Goal: Transaction & Acquisition: Purchase product/service

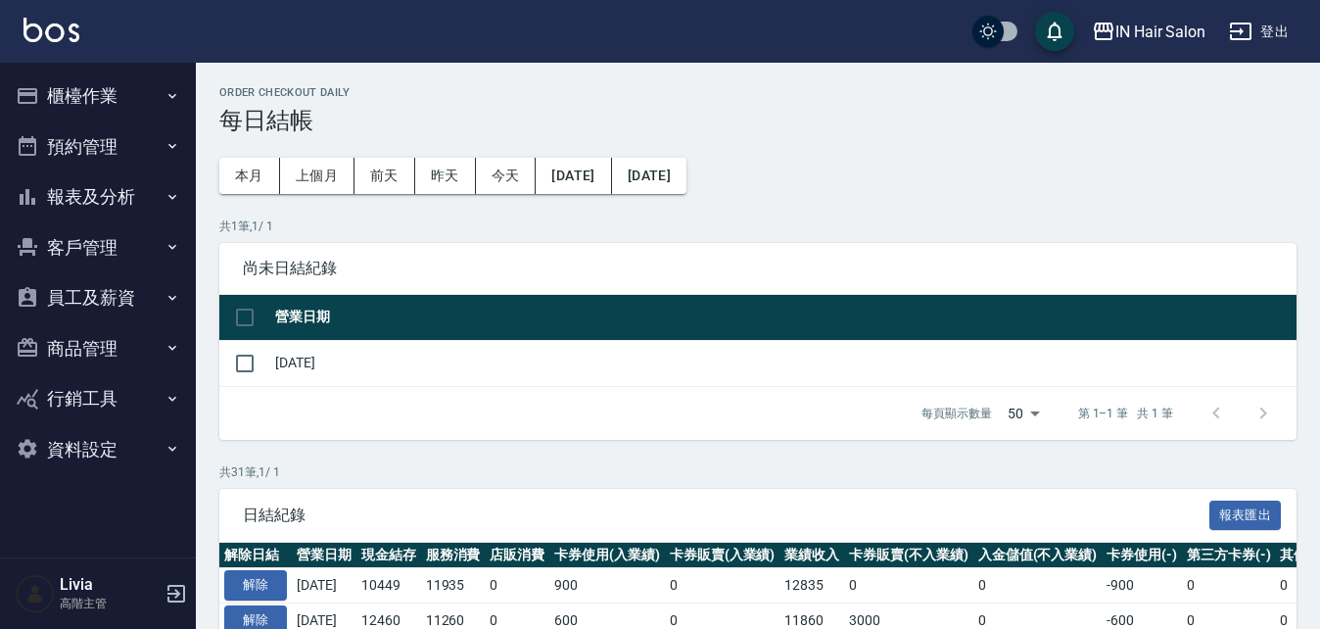
click at [97, 93] on button "櫃檯作業" at bounding box center [98, 96] width 180 height 51
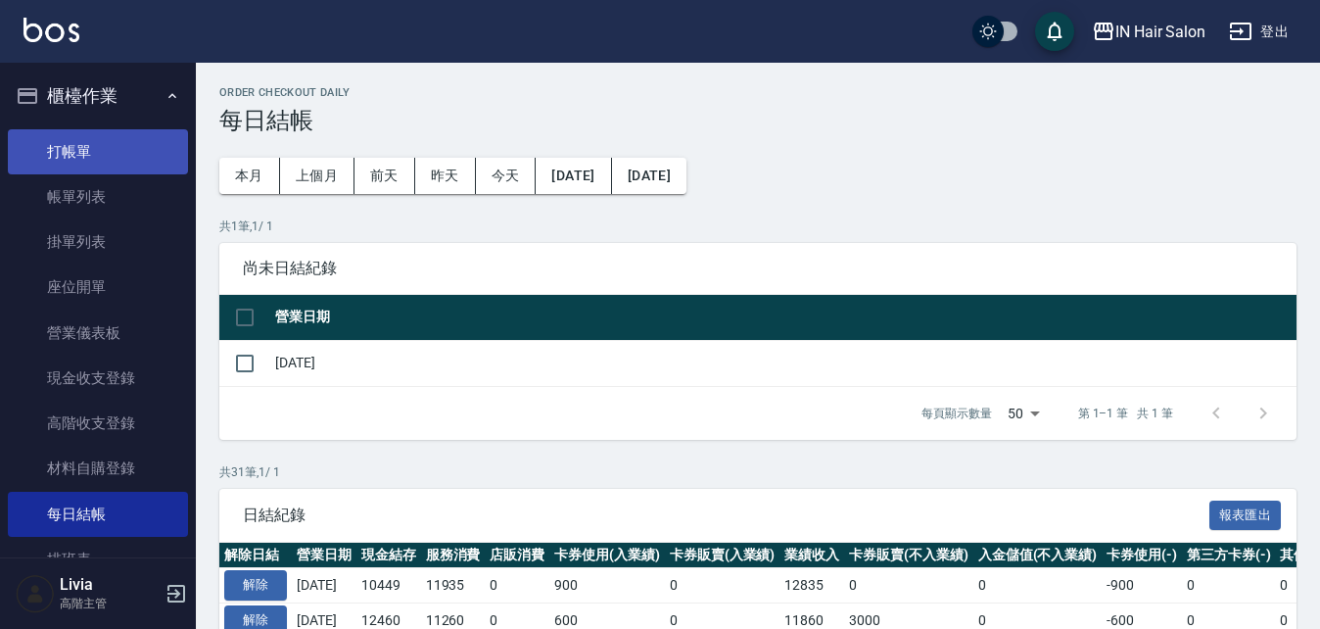
drag, startPoint x: 96, startPoint y: 147, endPoint x: 111, endPoint y: 158, distance: 18.2
click at [96, 147] on link "打帳單" at bounding box center [98, 151] width 180 height 45
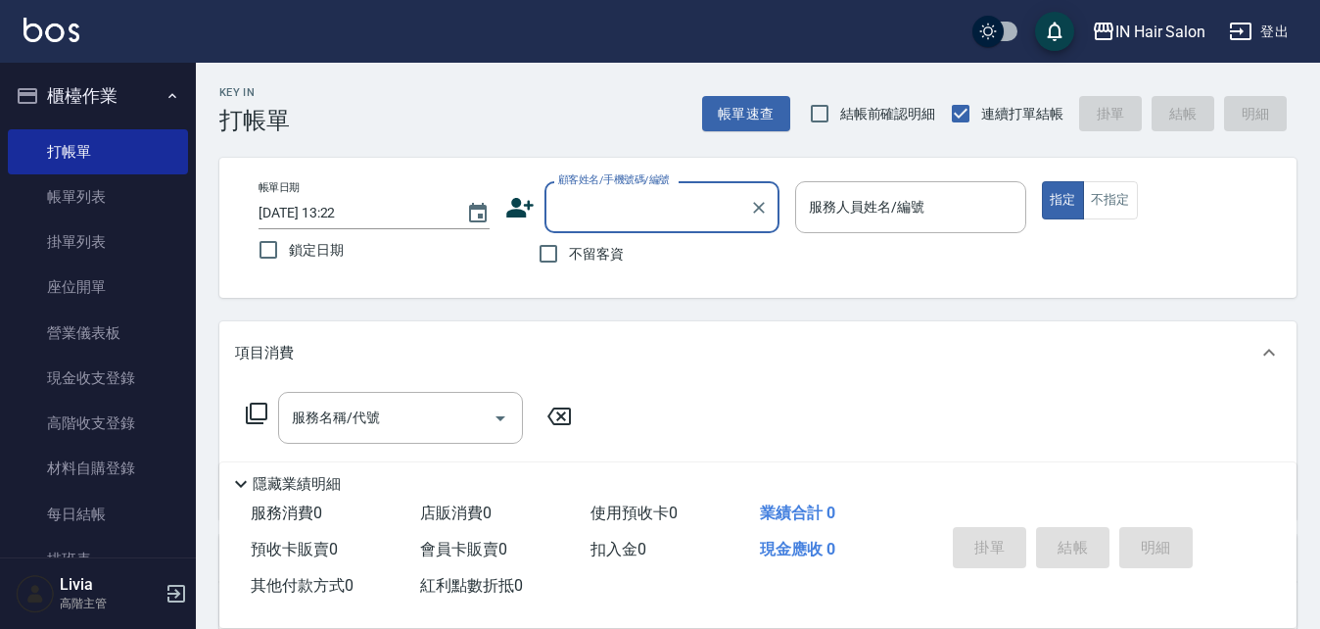
click at [607, 210] on input "顧客姓名/手機號碼/編號" at bounding box center [647, 207] width 188 height 34
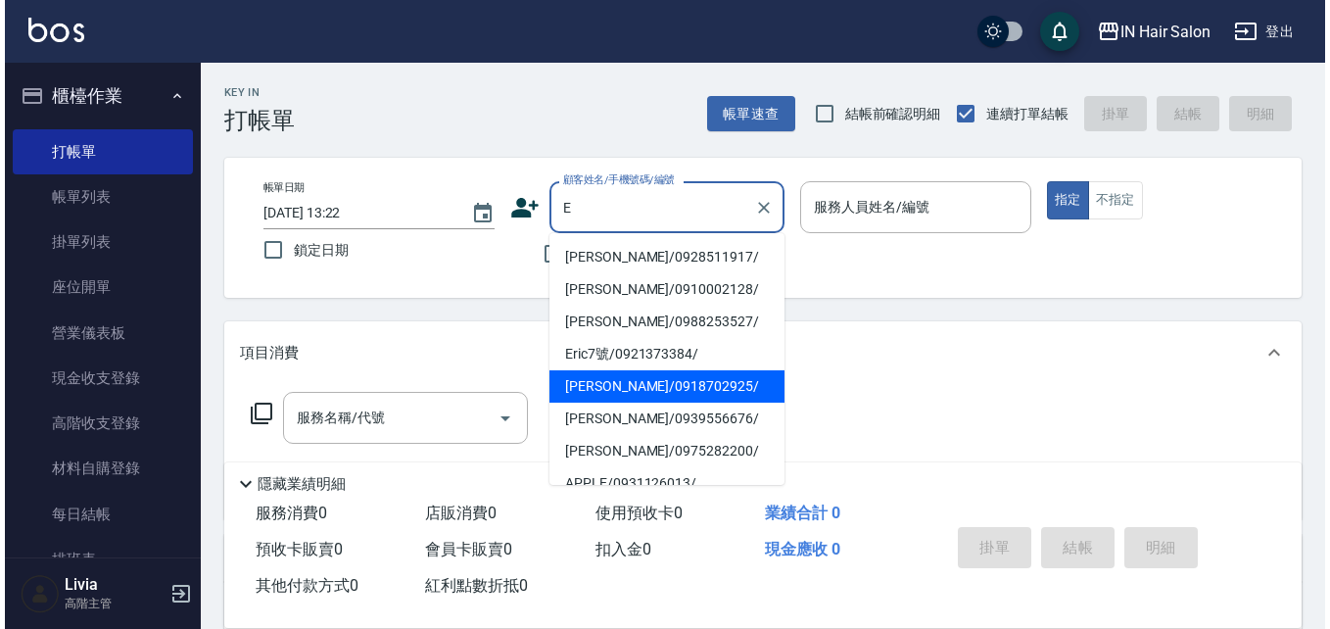
scroll to position [98, 0]
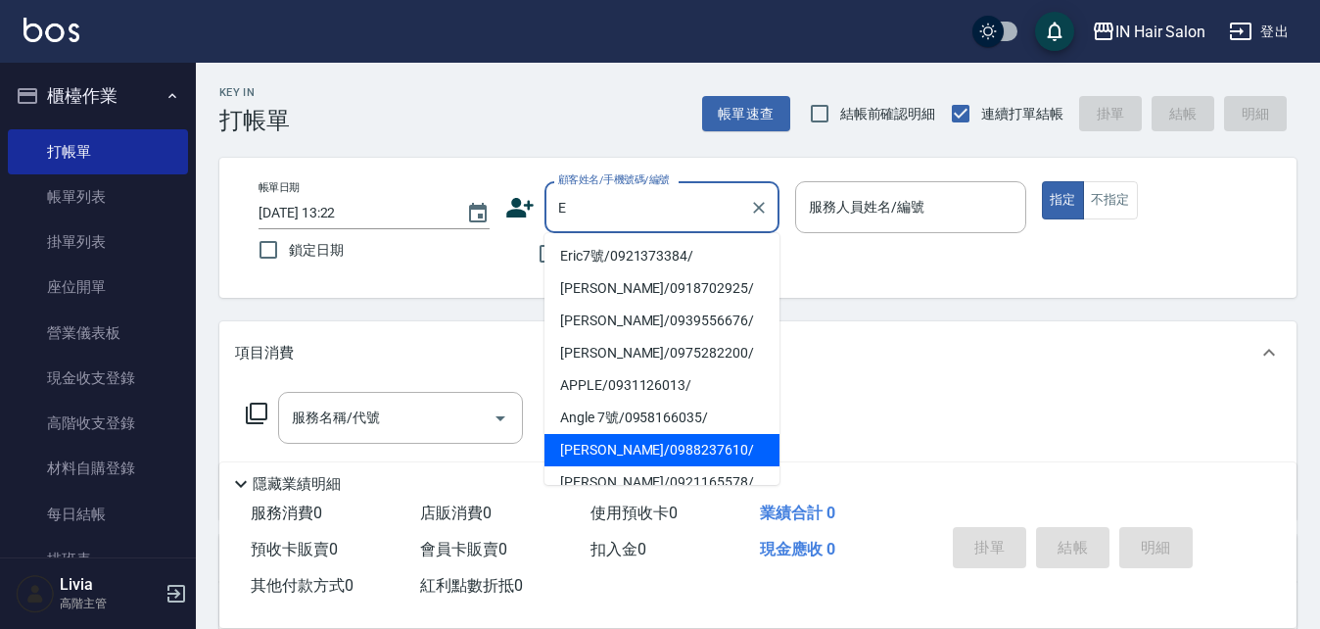
click at [571, 449] on li "[PERSON_NAME]/0988237610/" at bounding box center [662, 450] width 235 height 32
type input "[PERSON_NAME]/0988237610/"
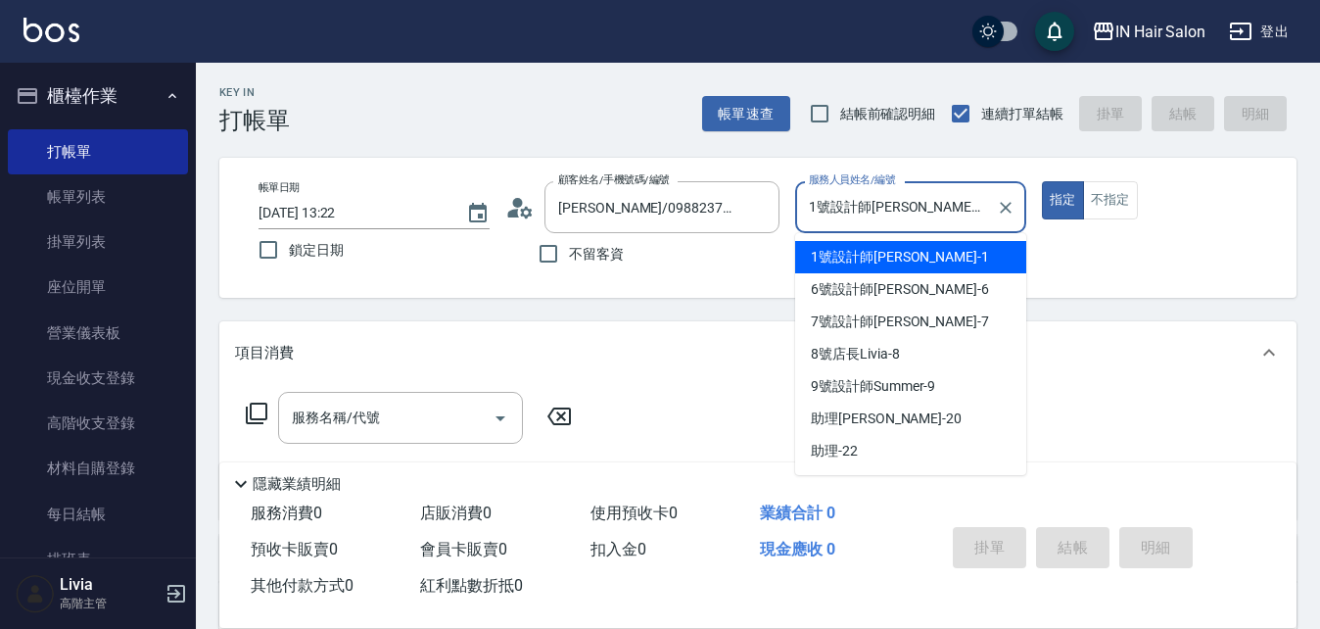
click at [928, 196] on input "1號設計師[PERSON_NAME]-1" at bounding box center [896, 207] width 184 height 34
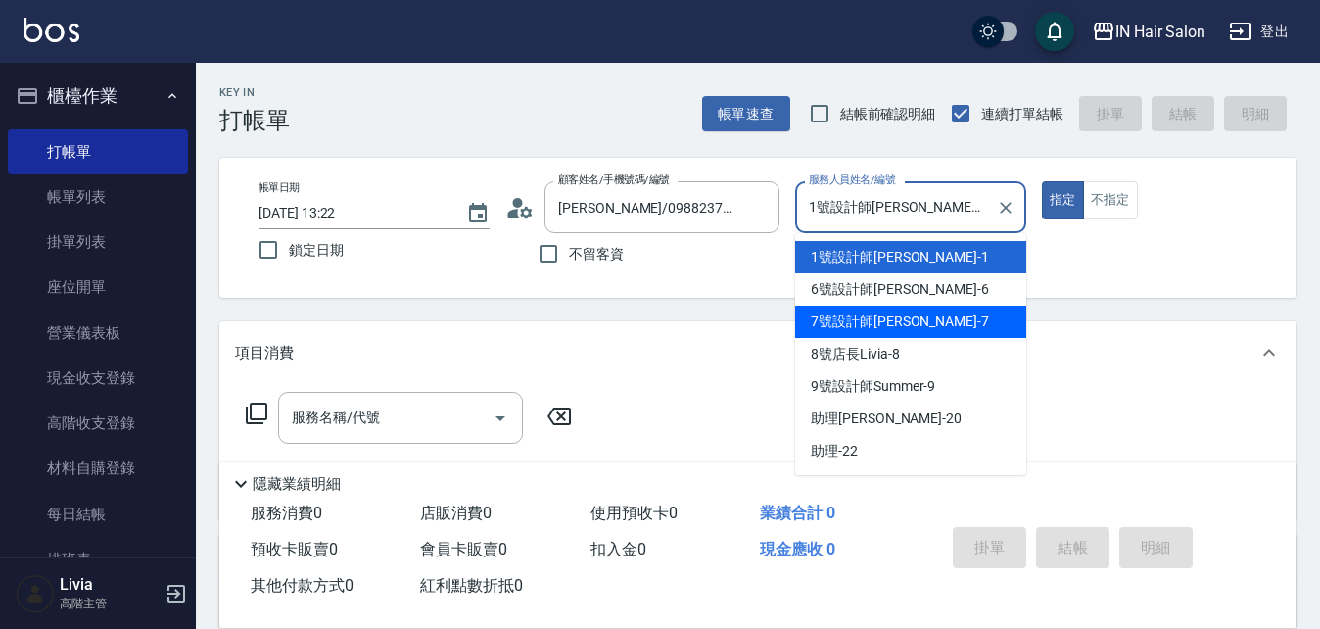
click at [835, 333] on div "7號設計師[PERSON_NAME] -7" at bounding box center [910, 322] width 231 height 32
type input "7號設計師[PERSON_NAME]-7"
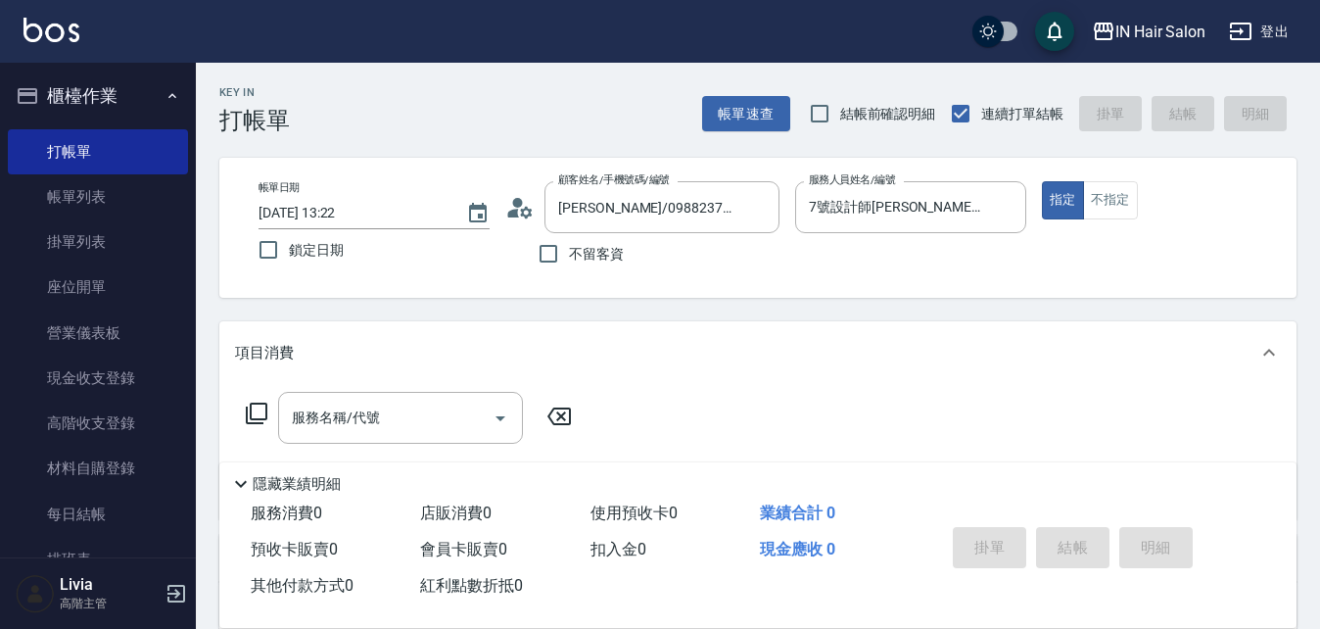
click at [257, 410] on icon at bounding box center [257, 414] width 24 height 24
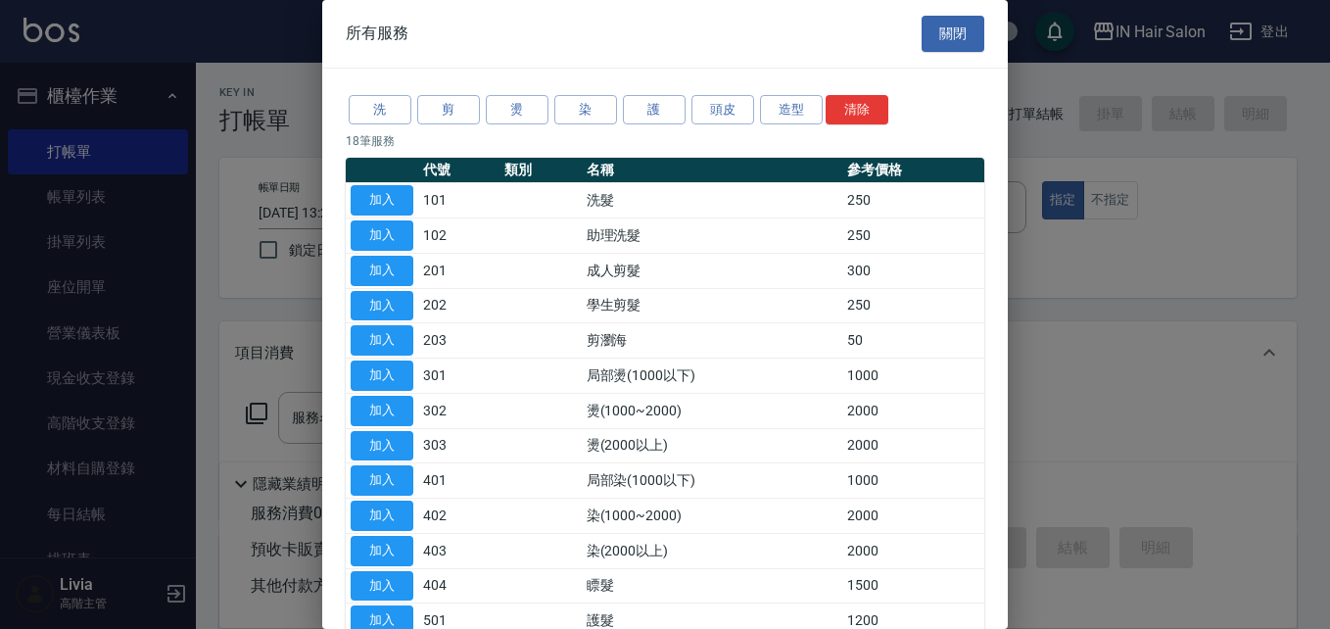
drag, startPoint x: 396, startPoint y: 192, endPoint x: 389, endPoint y: 216, distance: 24.5
click at [396, 194] on button "加入" at bounding box center [382, 200] width 63 height 30
type input "洗髮(101)"
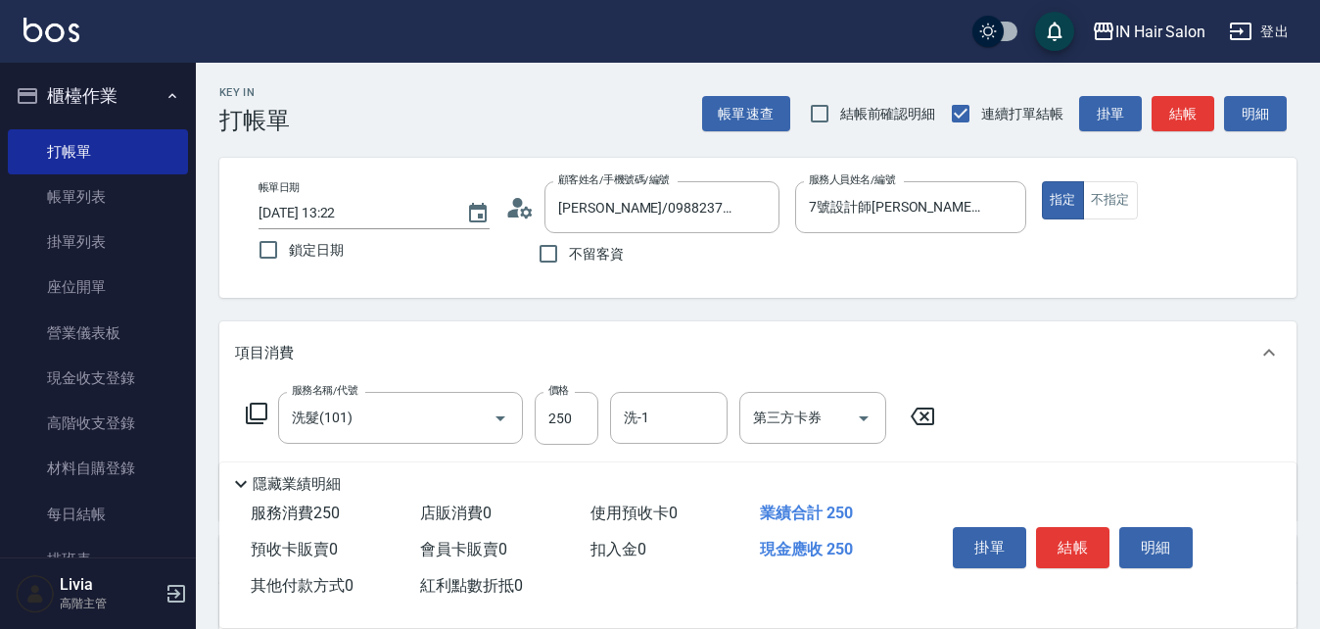
click at [254, 411] on icon at bounding box center [257, 414] width 24 height 24
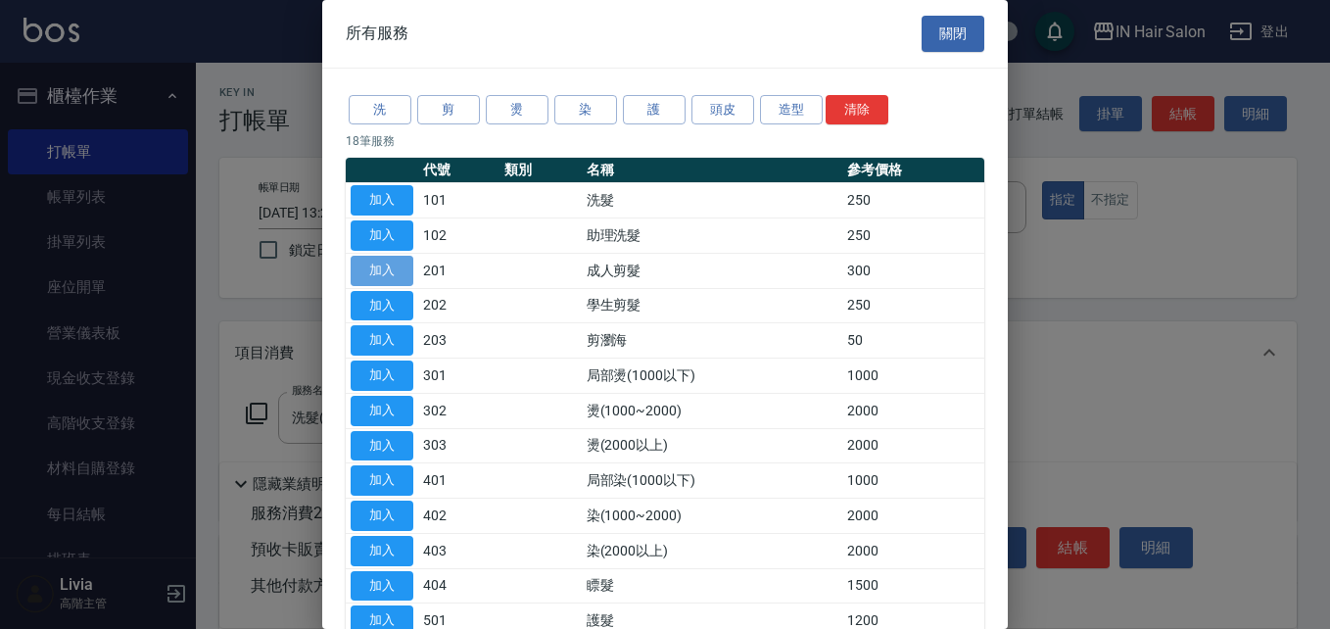
click at [385, 270] on button "加入" at bounding box center [382, 271] width 63 height 30
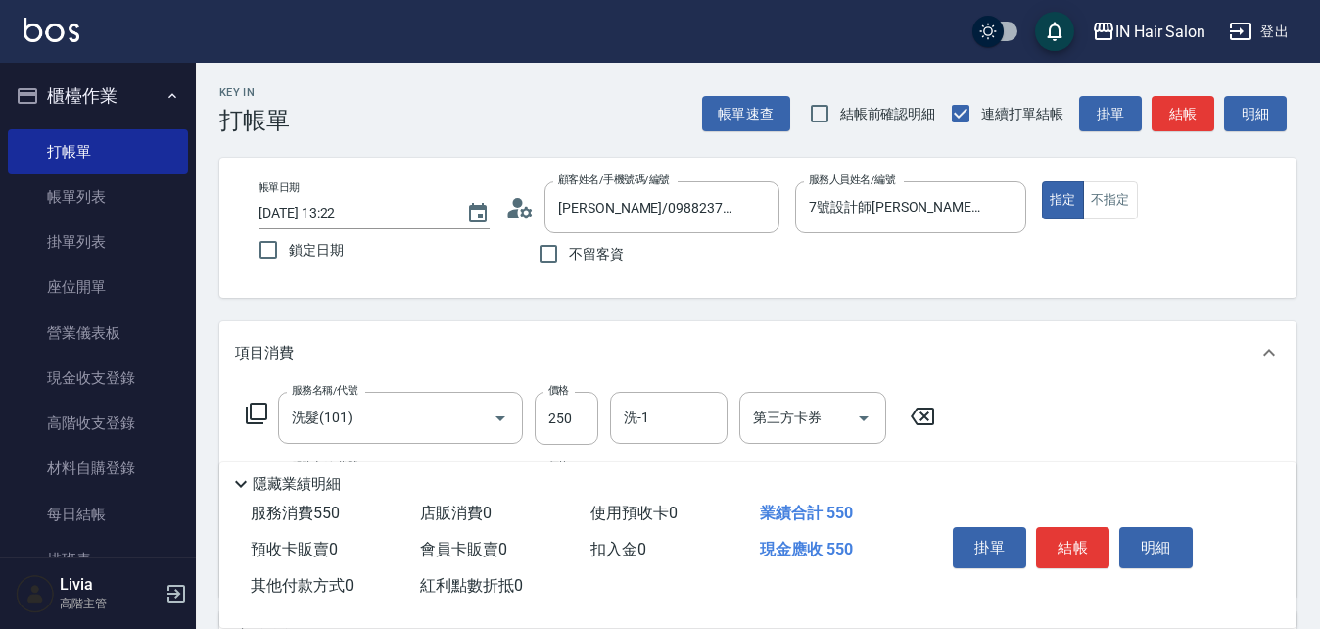
click at [252, 408] on icon at bounding box center [257, 414] width 22 height 22
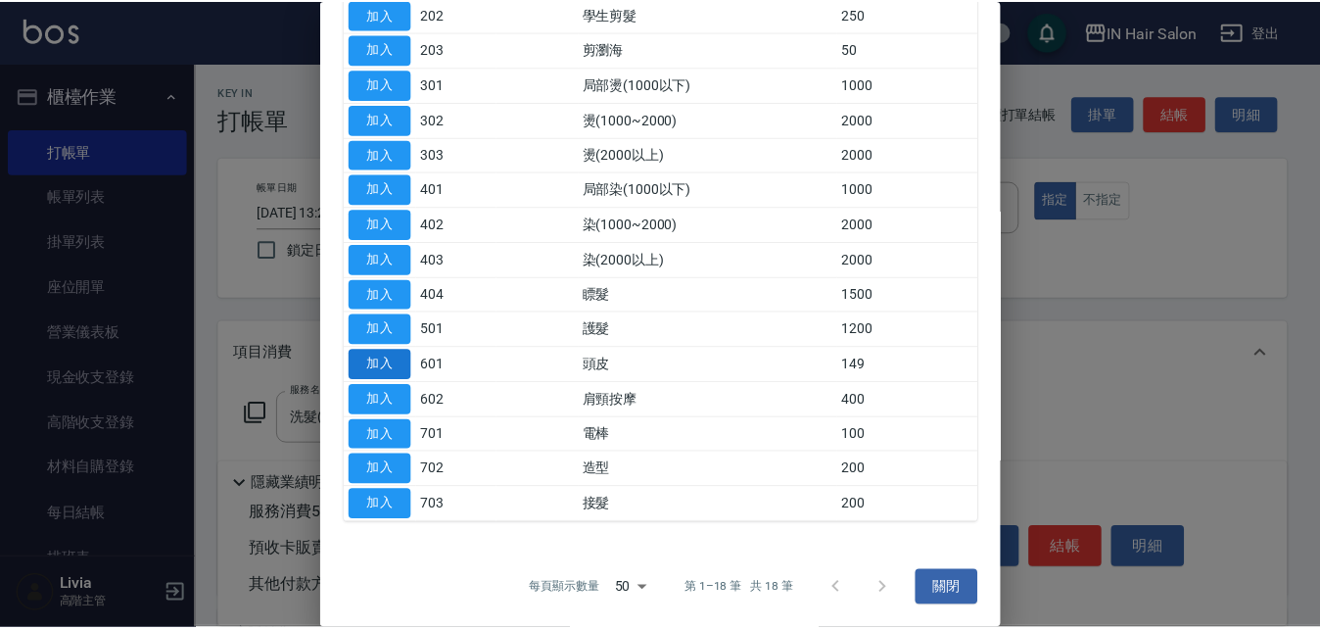
scroll to position [293, 0]
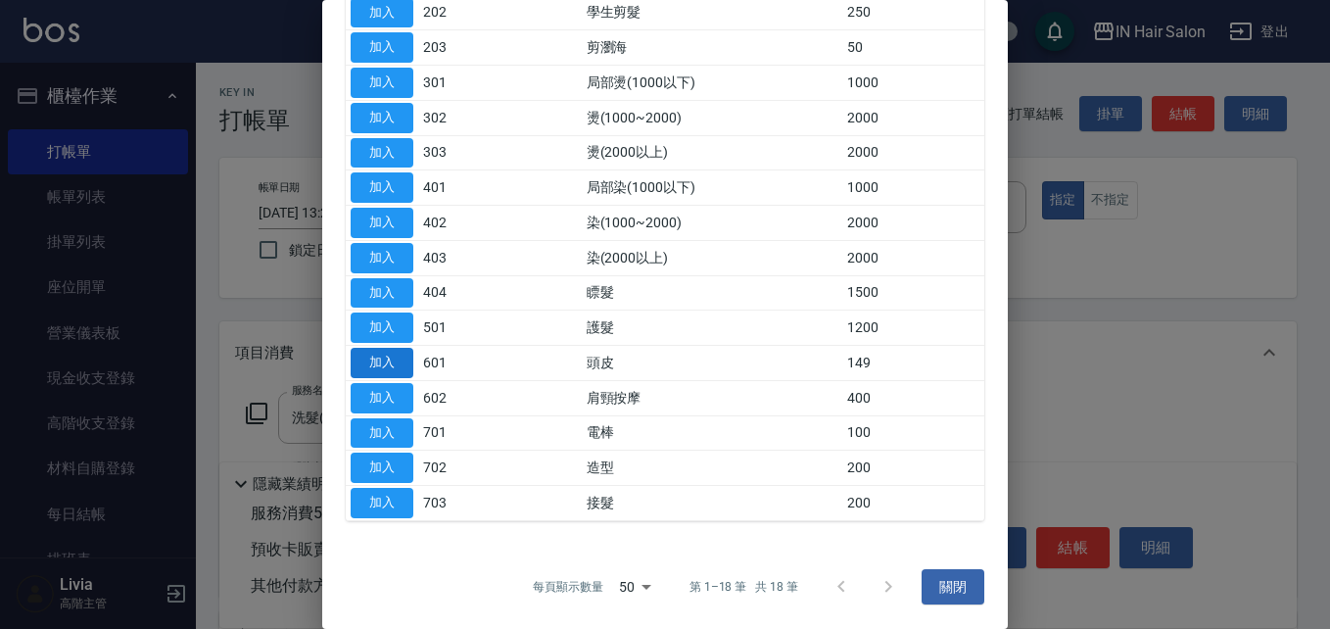
click at [387, 357] on button "加入" at bounding box center [382, 363] width 63 height 30
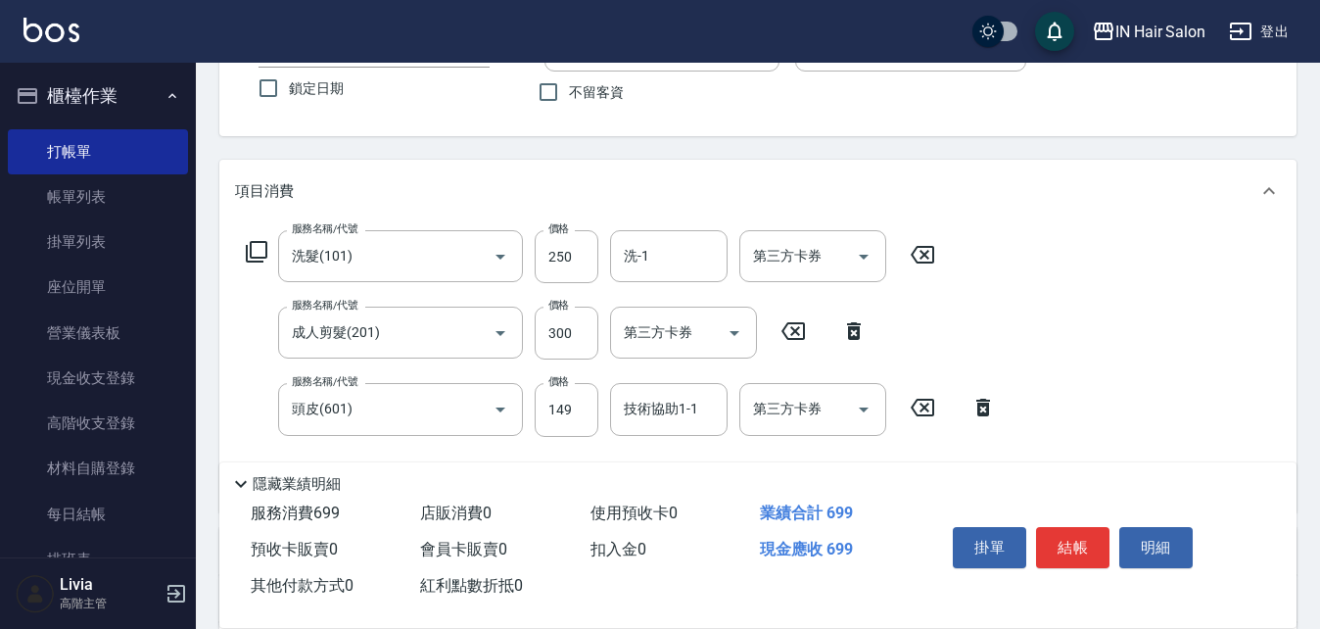
scroll to position [196, 0]
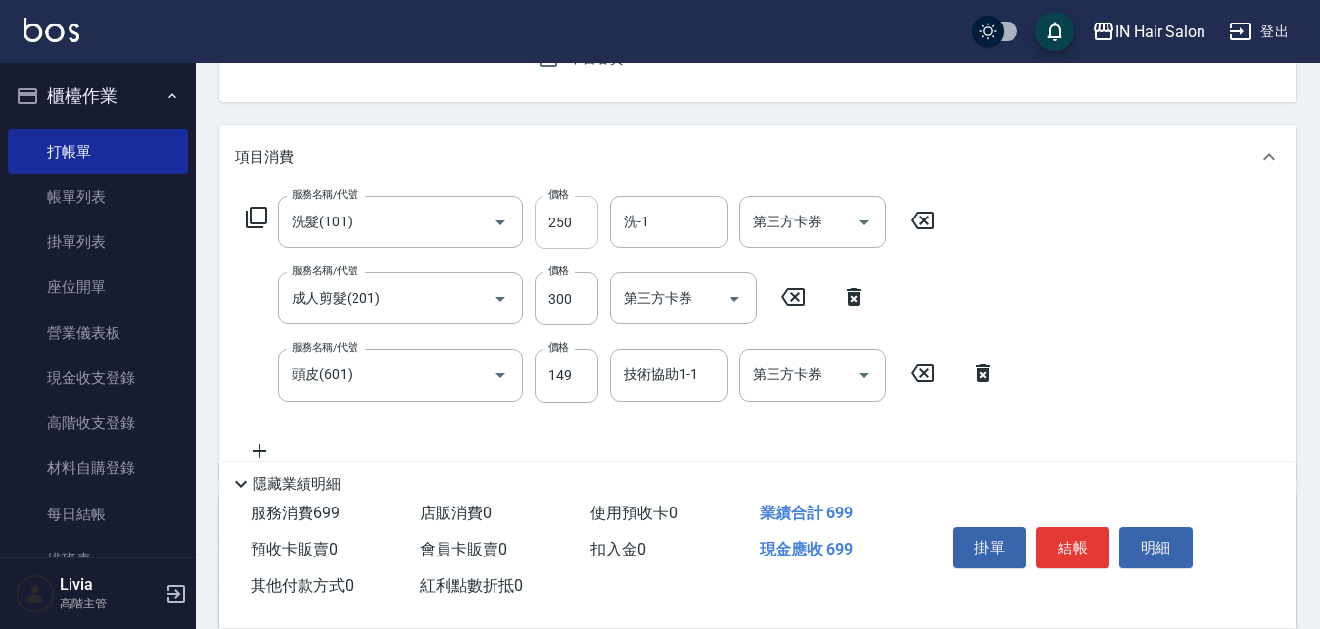
click at [585, 227] on input "250" at bounding box center [567, 222] width 64 height 53
type input "300"
click at [514, 332] on div "服務名稱/代號 洗髮(101) 服務名稱/代號 價格 300 價格 洗-1 洗-1 第三方卡券 第三方卡券 服務名稱/代號 成人剪髮(201) 服務名稱/代號…" at bounding box center [621, 328] width 773 height 265
click at [577, 301] on input "300" at bounding box center [567, 298] width 64 height 53
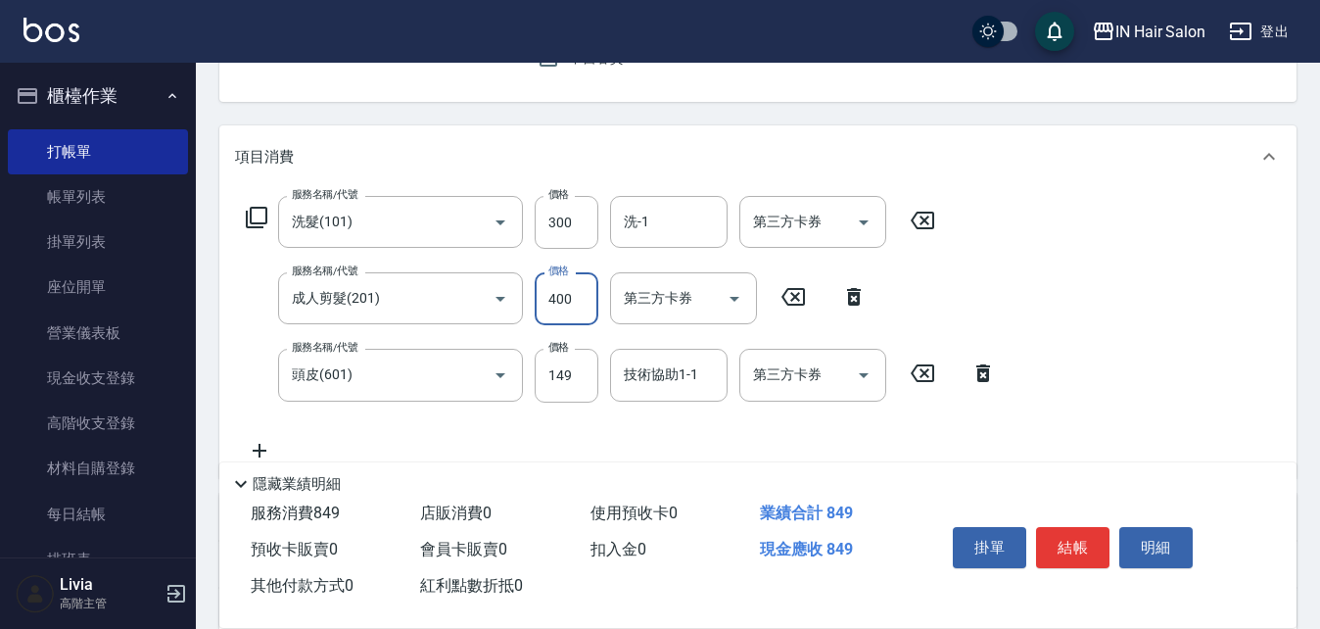
type input "400"
drag, startPoint x: 491, startPoint y: 426, endPoint x: 545, endPoint y: 404, distance: 58.4
click at [495, 423] on div "服務名稱/代號 洗髮(101) 服務名稱/代號 價格 300 價格 洗-1 洗-1 第三方卡券 第三方卡券 服務名稱/代號 成人剪髮(201) 服務名稱/代號…" at bounding box center [621, 328] width 773 height 265
click at [588, 376] on input "149" at bounding box center [567, 375] width 64 height 53
type input "50"
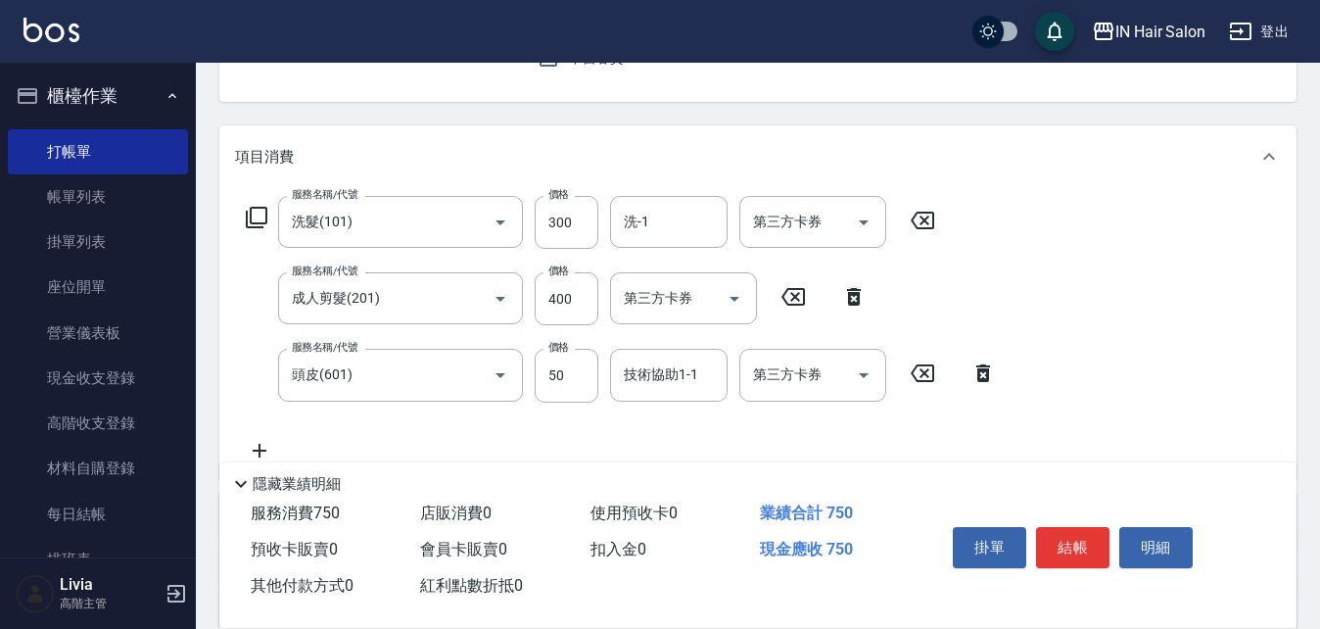
click at [506, 420] on div "服務名稱/代號 洗髮(101) 服務名稱/代號 價格 300 價格 洗-1 洗-1 第三方卡券 第三方卡券 服務名稱/代號 成人剪髮(201) 服務名稱/代號…" at bounding box center [621, 328] width 773 height 265
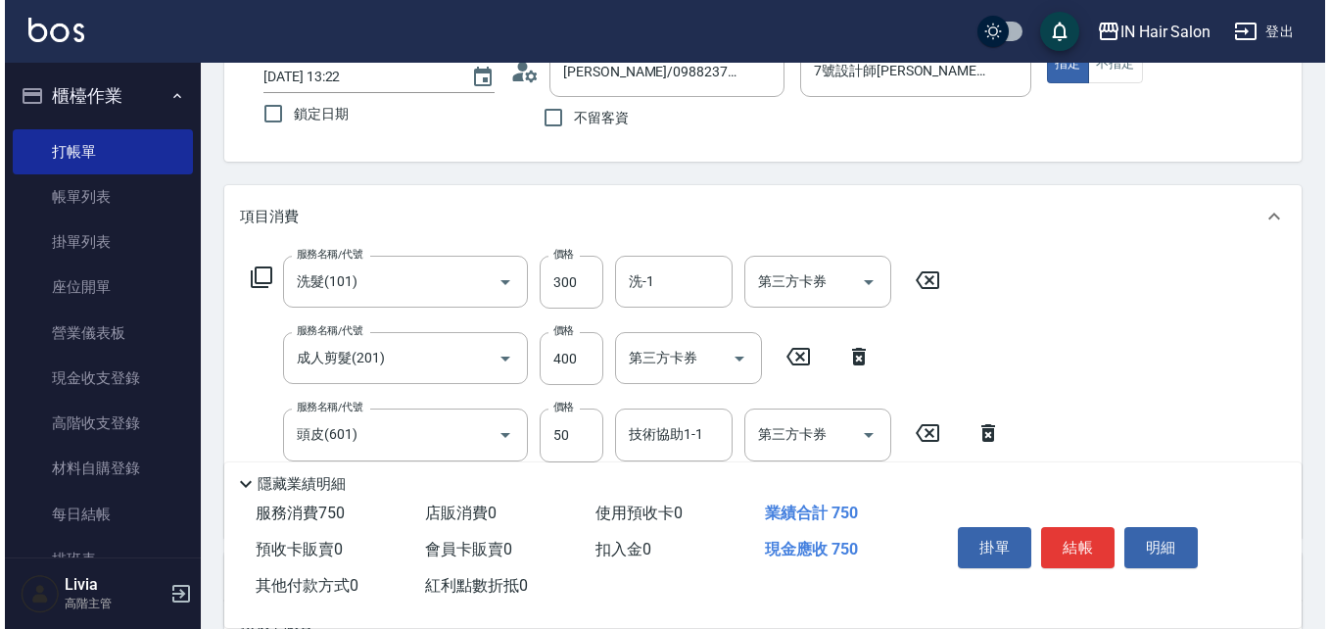
scroll to position [0, 0]
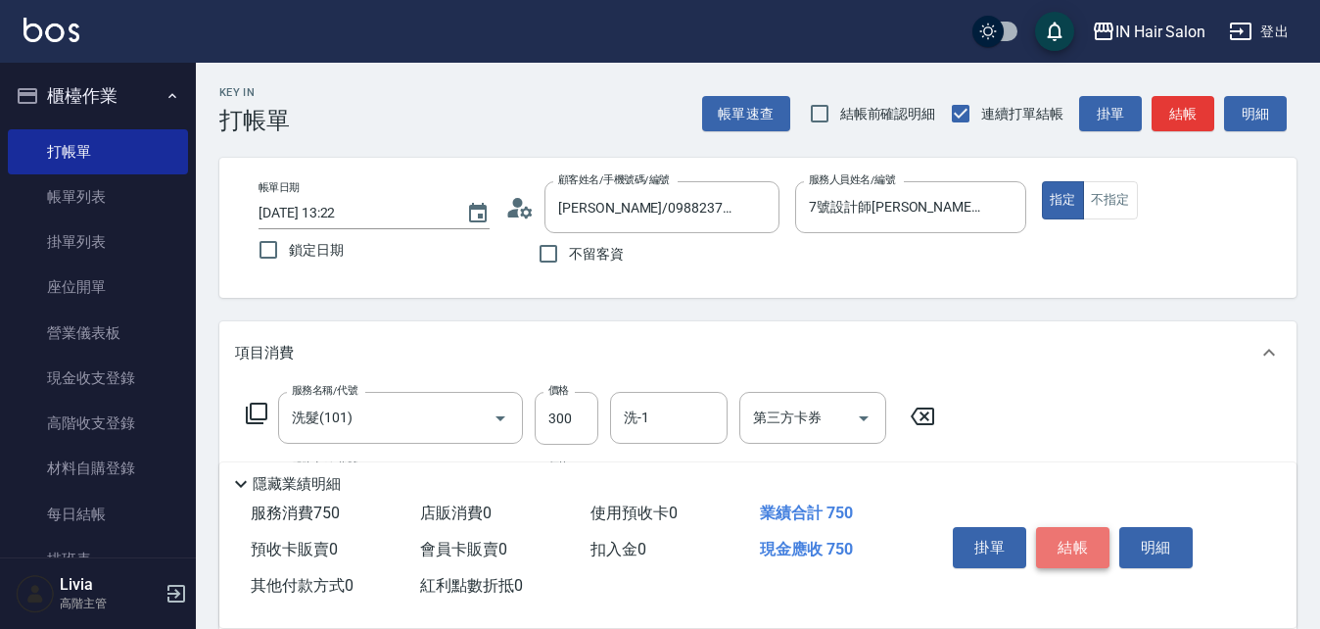
click at [1070, 529] on button "結帳" at bounding box center [1072, 547] width 73 height 41
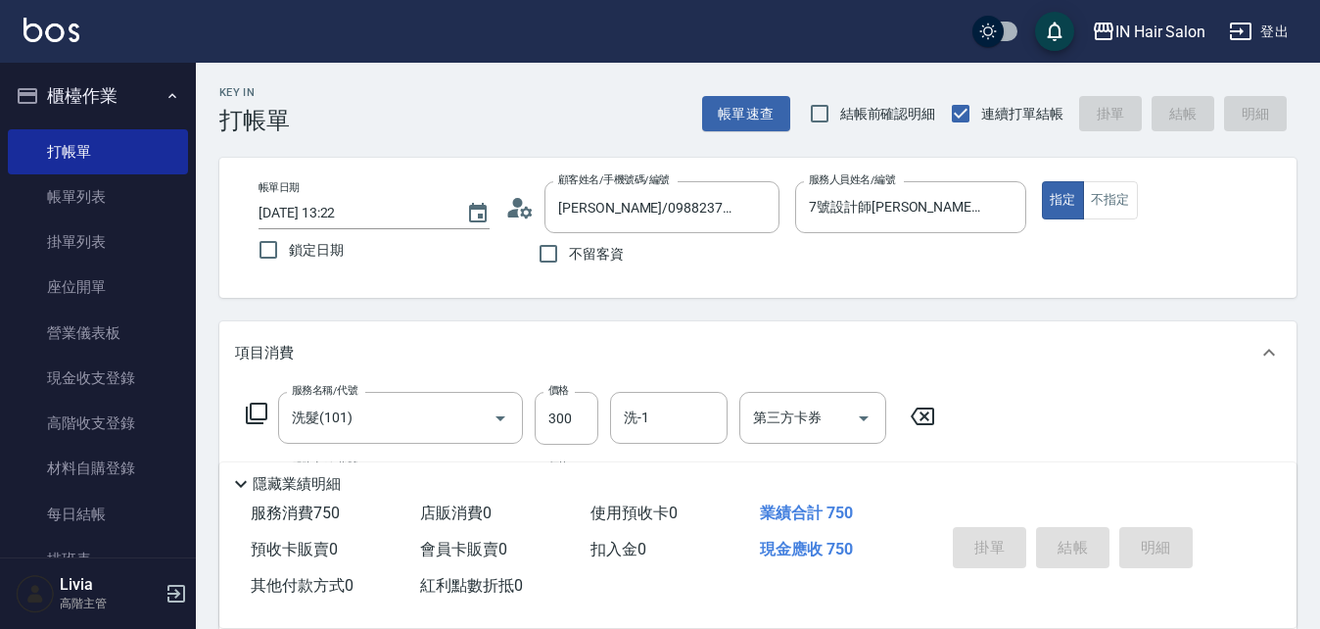
type input "[DATE] 13:23"
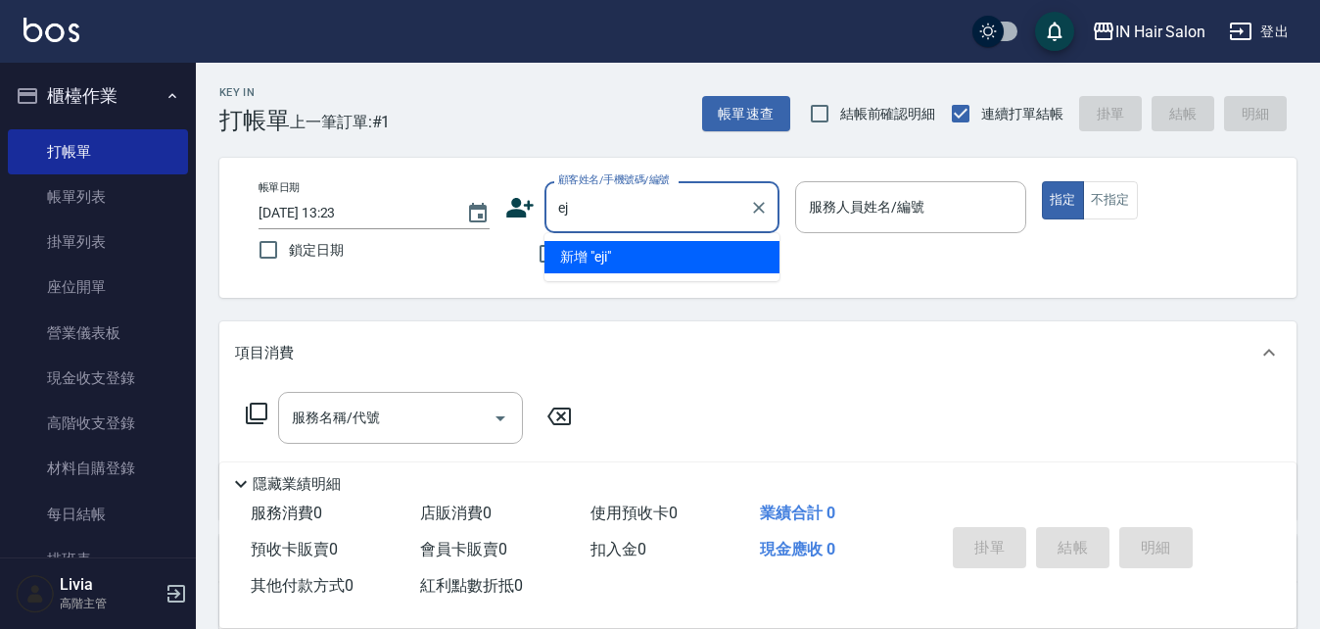
type input "e"
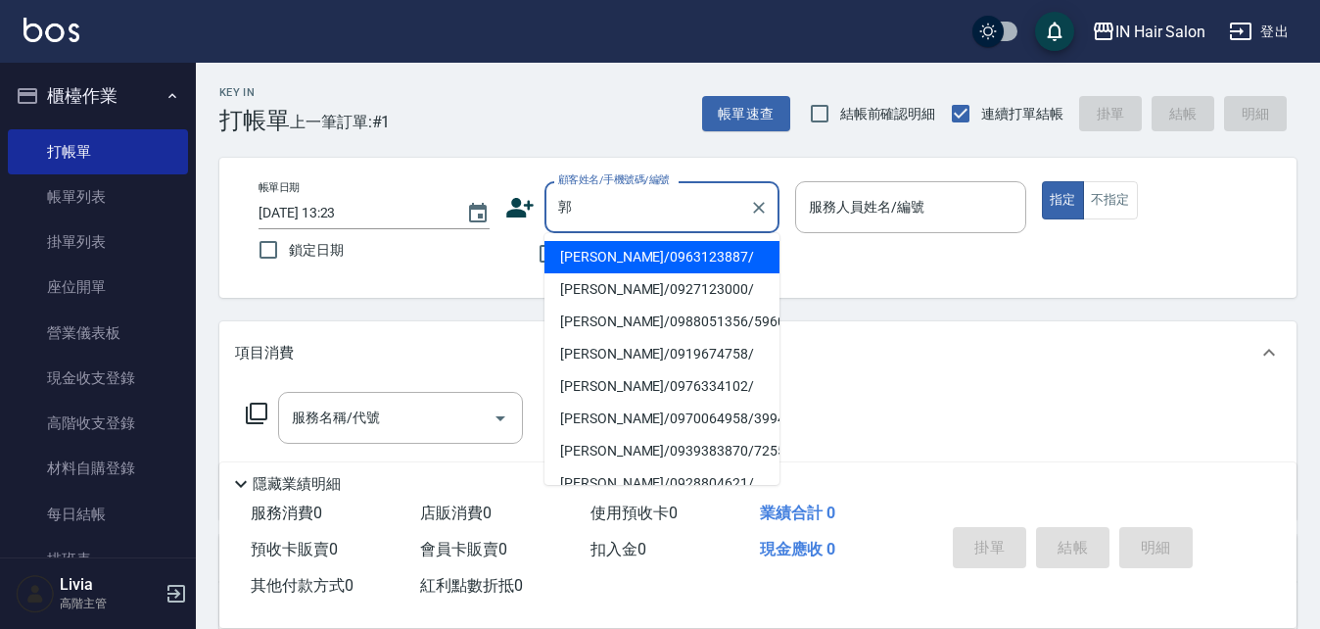
click at [587, 318] on li "[PERSON_NAME]/0988051356/596052" at bounding box center [662, 322] width 235 height 32
type input "[PERSON_NAME]/0988051356/596052"
type input "8號店長Livia-8"
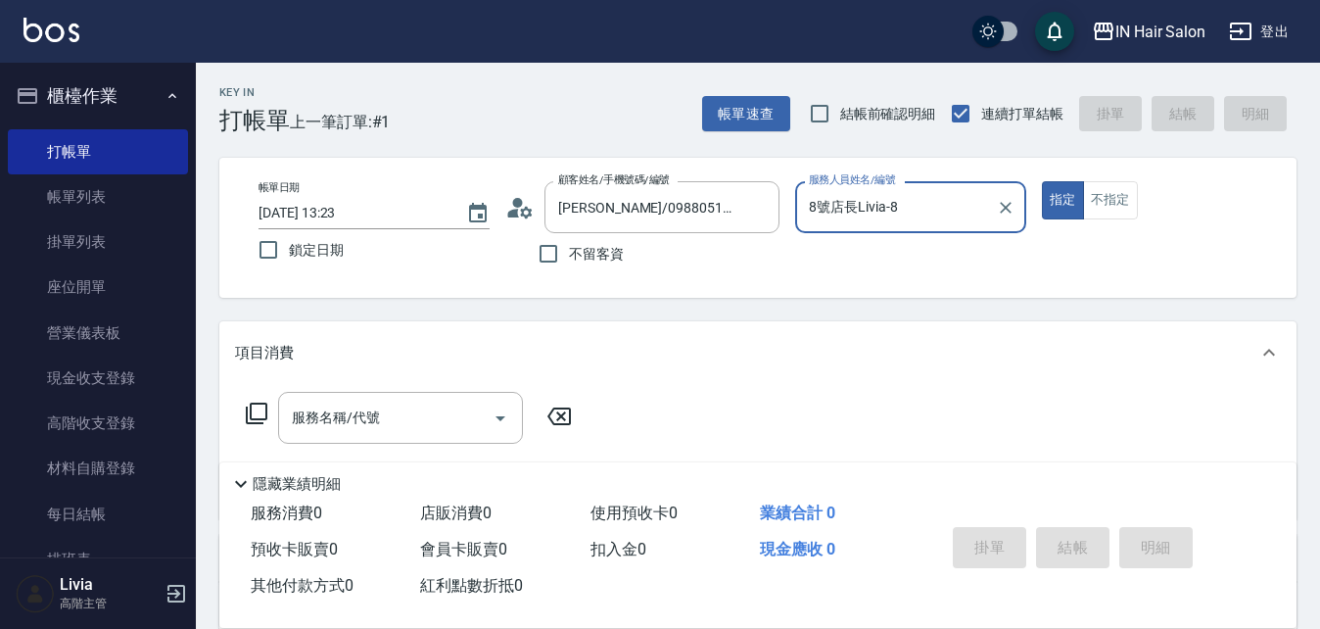
click at [259, 412] on icon at bounding box center [257, 414] width 24 height 24
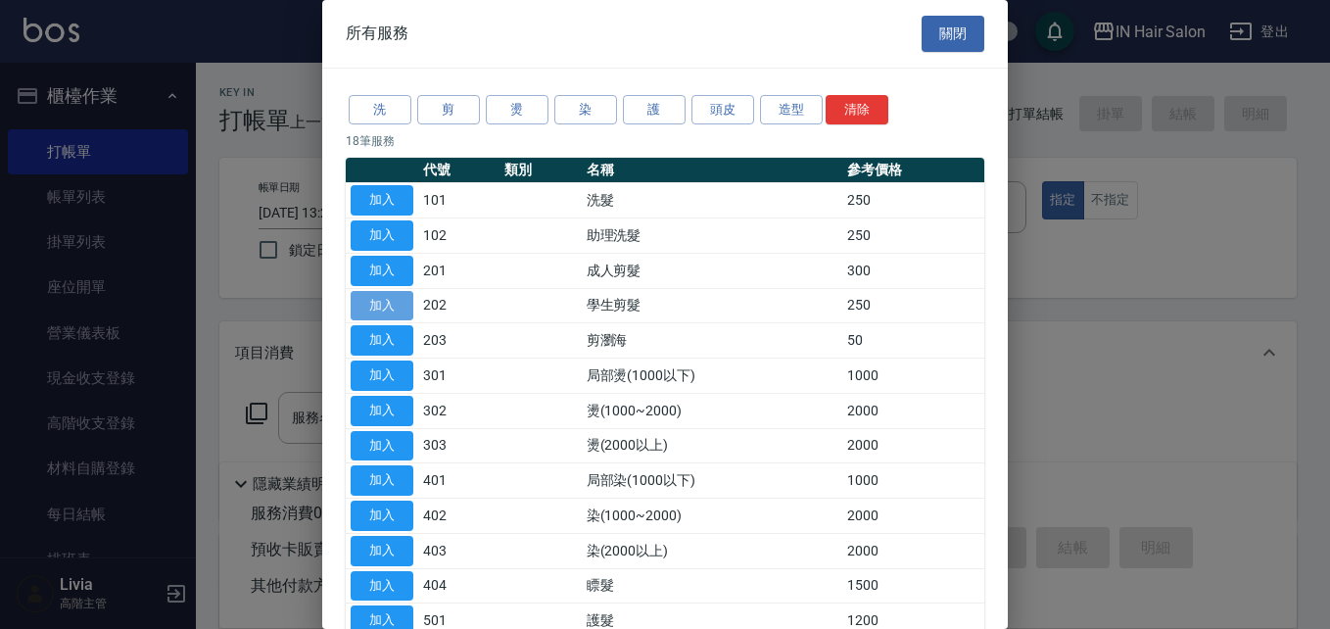
click at [382, 294] on button "加入" at bounding box center [382, 306] width 63 height 30
type input "學生剪髮(202)"
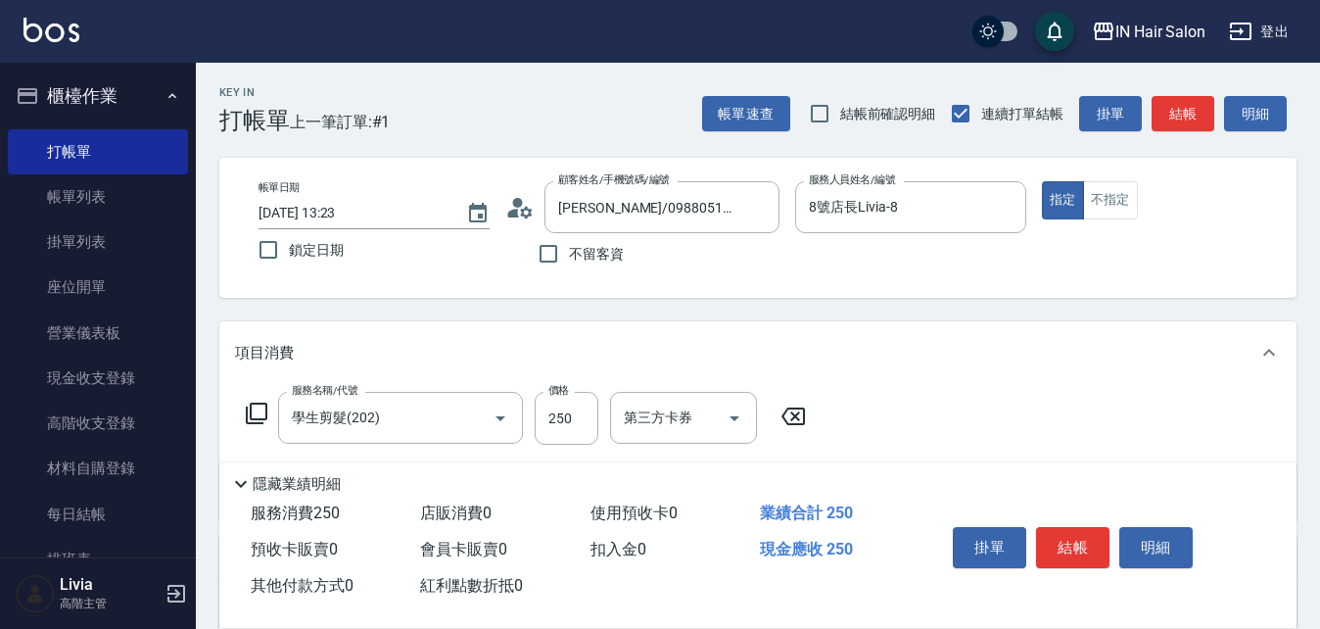
click at [257, 412] on icon at bounding box center [257, 414] width 24 height 24
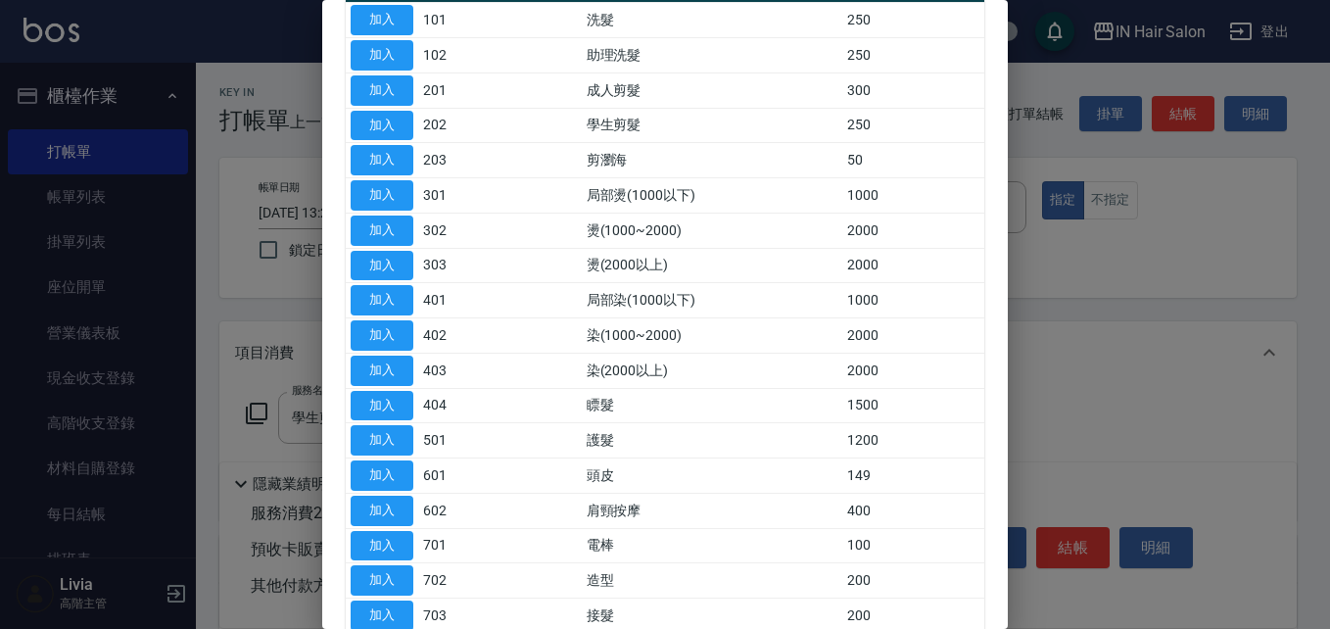
scroll to position [196, 0]
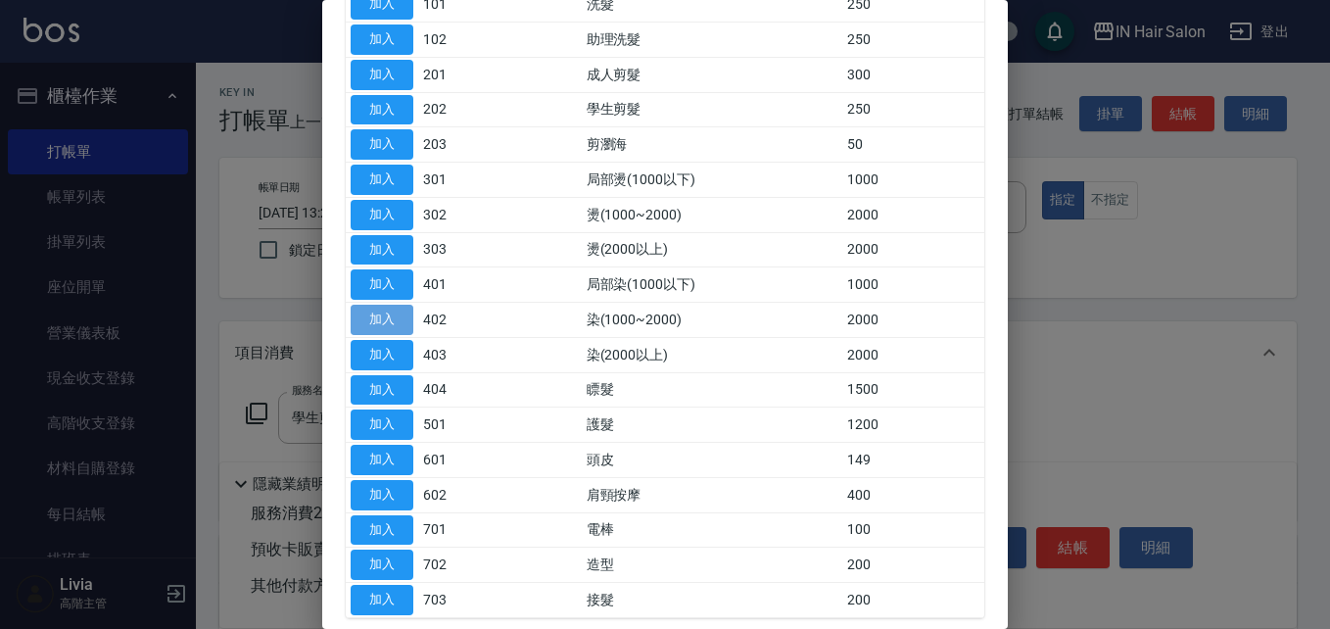
click at [378, 314] on button "加入" at bounding box center [382, 320] width 63 height 30
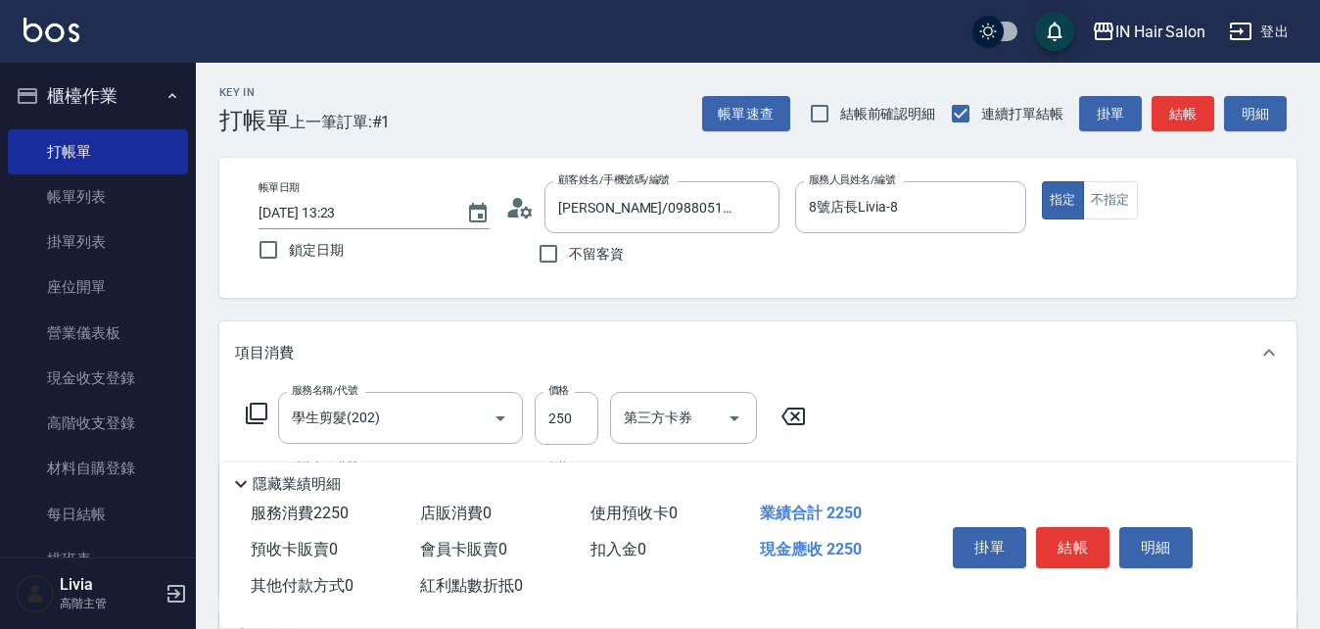
click at [255, 405] on icon at bounding box center [257, 414] width 22 height 22
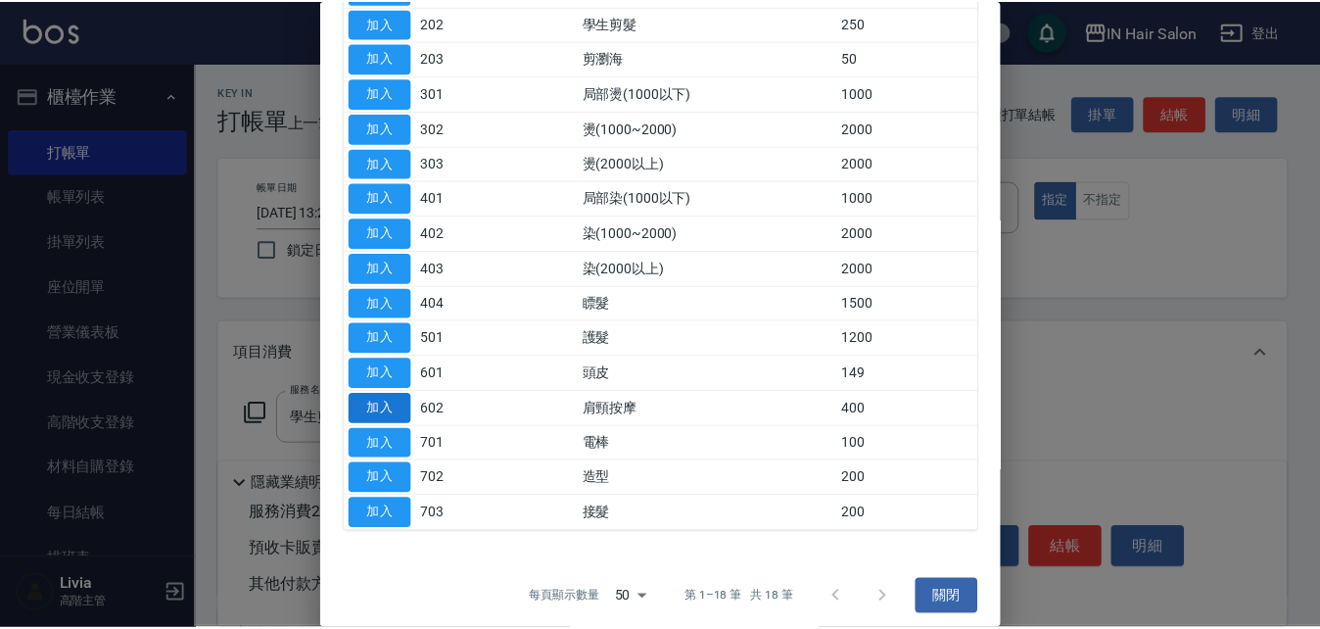
scroll to position [293, 0]
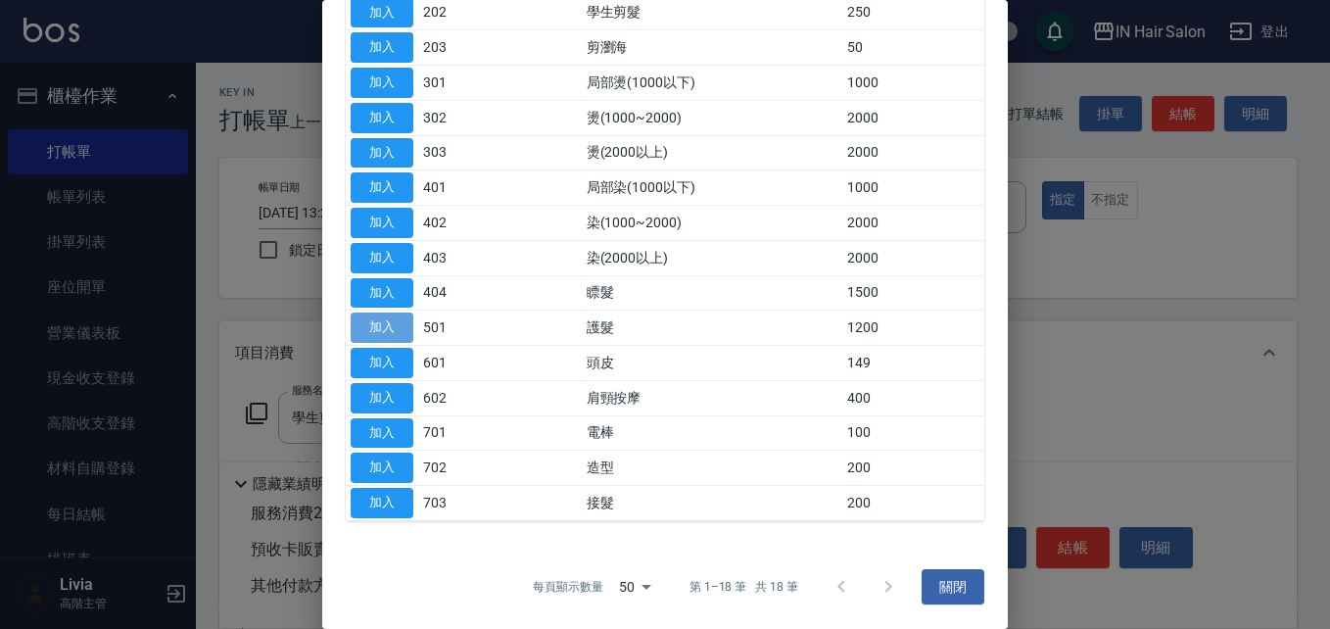
click at [392, 324] on button "加入" at bounding box center [382, 327] width 63 height 30
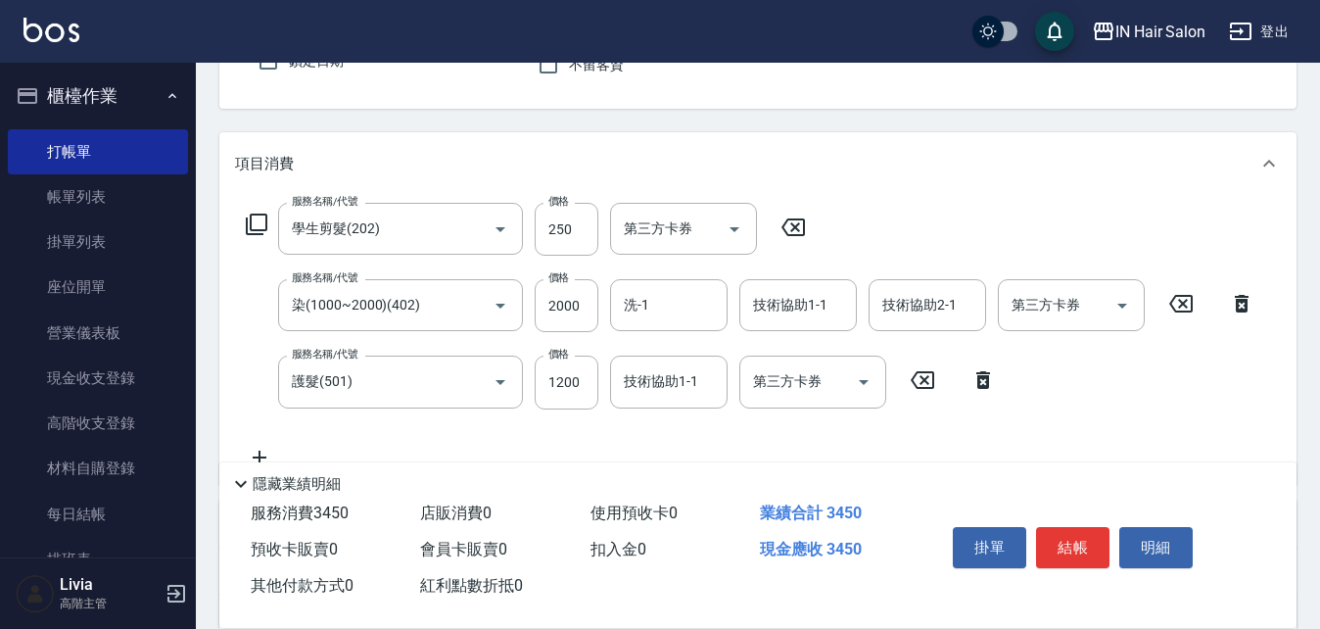
scroll to position [196, 0]
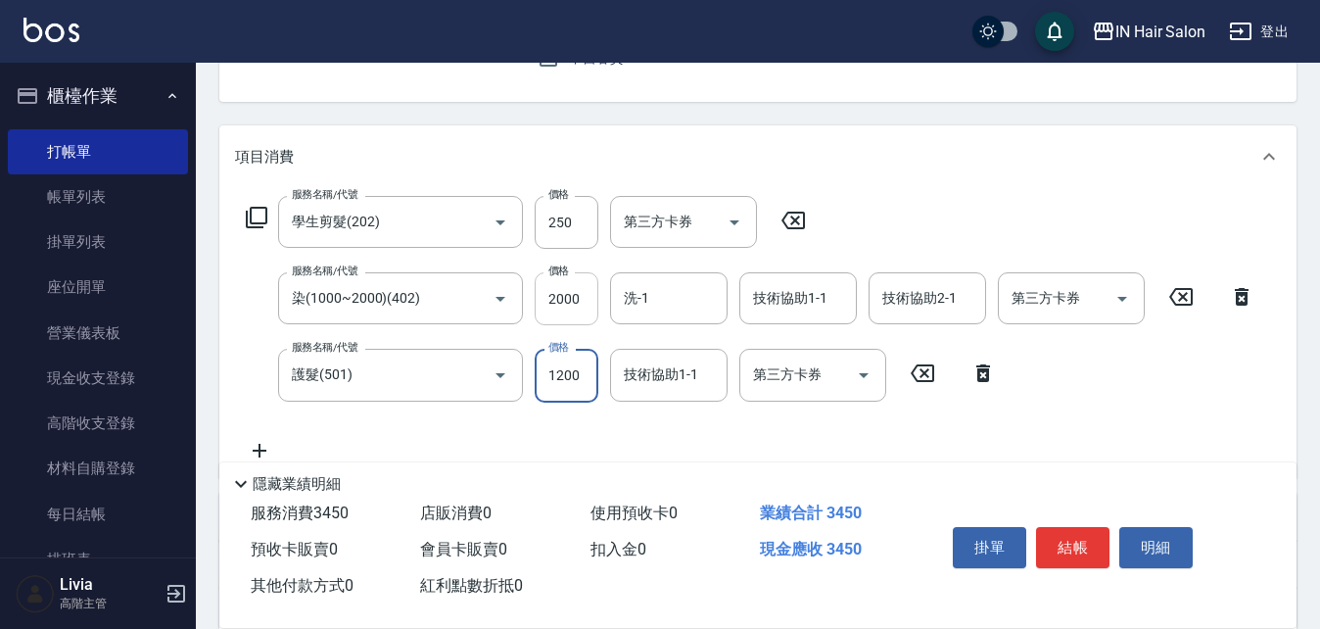
click at [590, 294] on input "2000" at bounding box center [567, 298] width 64 height 53
click at [590, 295] on input "2000" at bounding box center [567, 298] width 64 height 53
type input "1500"
click at [497, 414] on div "服務名稱/代號 學生剪髮(202) 服務名稱/代號 價格 250 價格 第三方卡券 第三方卡券 服務名稱/代號 染(1000~2000)(402) 服務名稱/…" at bounding box center [750, 328] width 1031 height 265
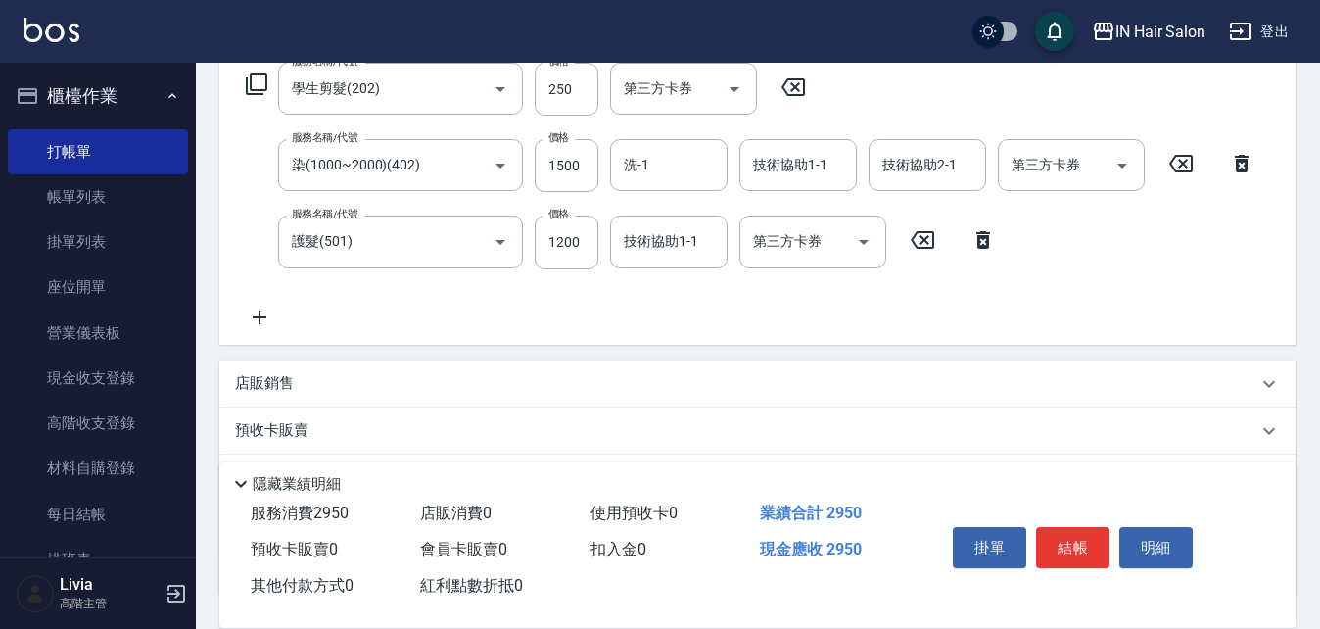
scroll to position [484, 0]
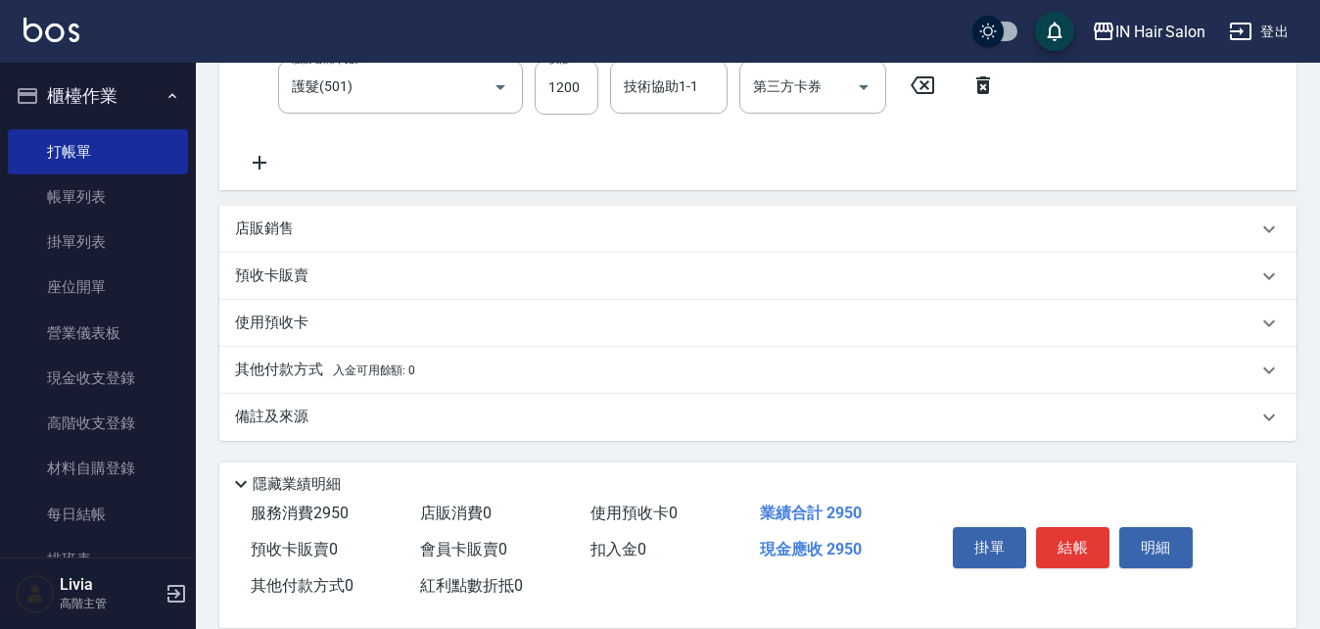
click at [270, 371] on p "其他付款方式 入金可用餘額: 0" at bounding box center [325, 370] width 180 height 22
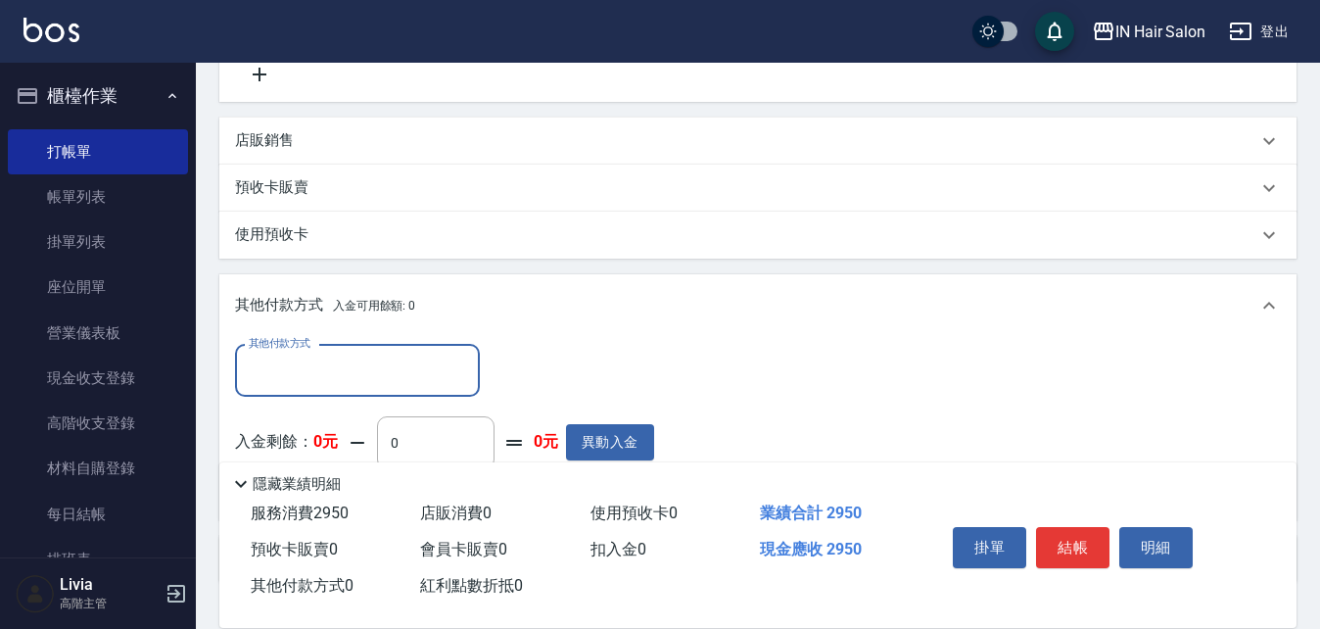
scroll to position [680, 0]
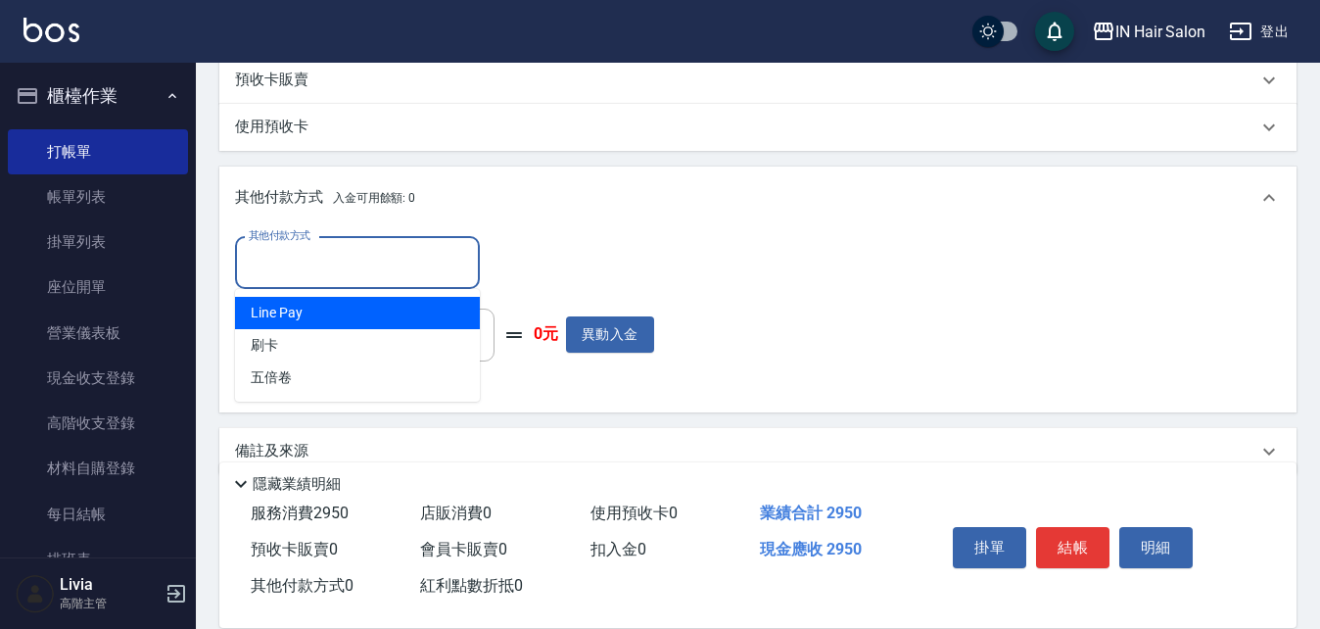
click at [388, 258] on input "其他付款方式" at bounding box center [357, 263] width 227 height 34
click at [324, 312] on span "Line Pay" at bounding box center [357, 313] width 245 height 32
type input "Line Pay"
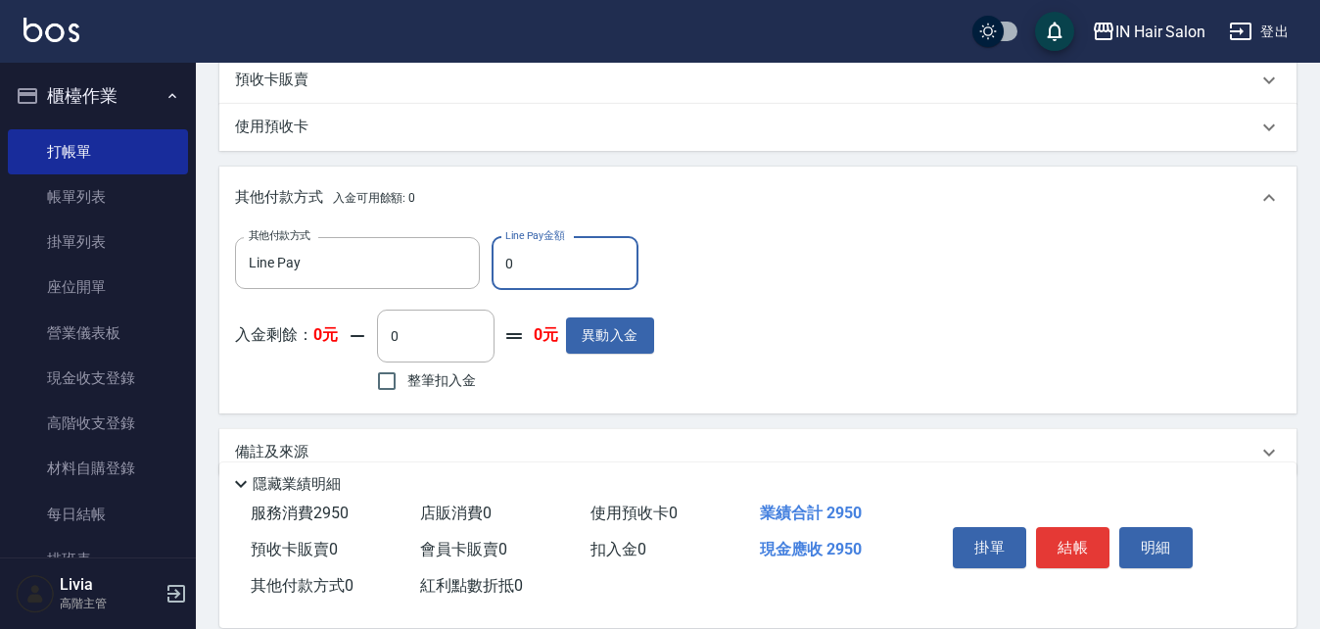
click at [514, 260] on input "0" at bounding box center [565, 263] width 147 height 53
drag, startPoint x: 498, startPoint y: 262, endPoint x: 519, endPoint y: 264, distance: 21.7
click at [519, 264] on input "0" at bounding box center [565, 263] width 147 height 53
type input "2950"
click at [902, 379] on div "其他付款方式 Line Pay 其他付款方式 Line Pay金額 2950 Line Pay金額 入金剩餘： 0元 0 ​ 整筆扣入金 0元 異動入金" at bounding box center [758, 317] width 1046 height 161
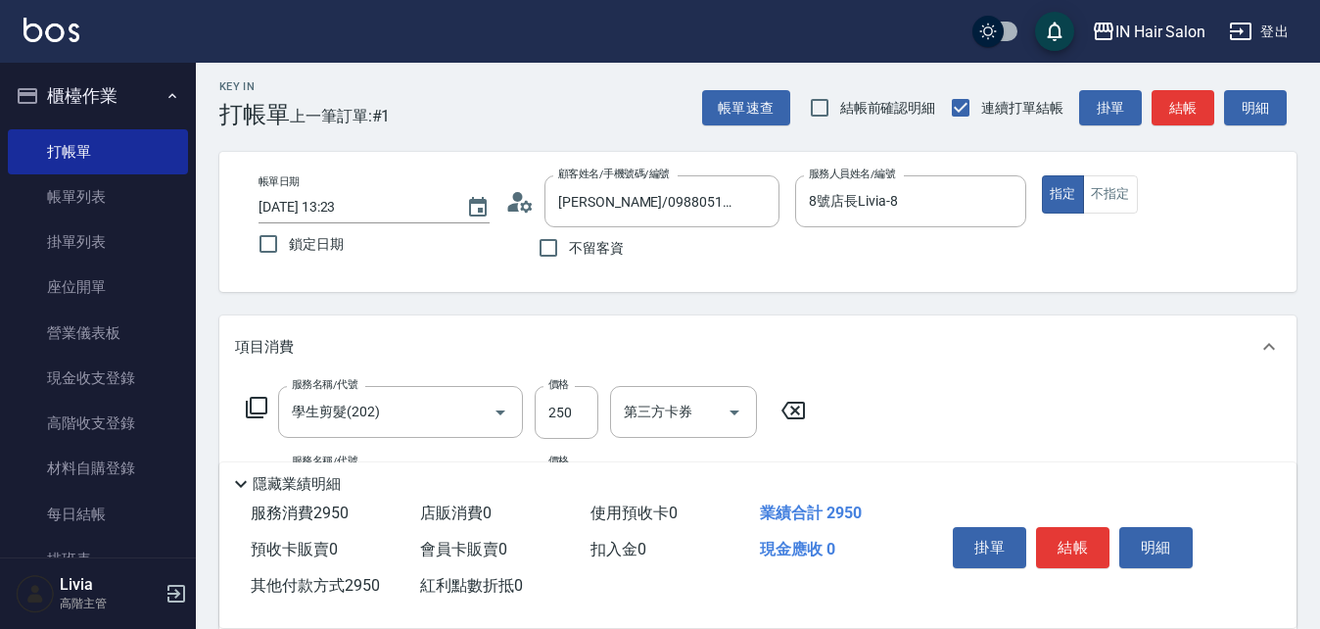
scroll to position [0, 0]
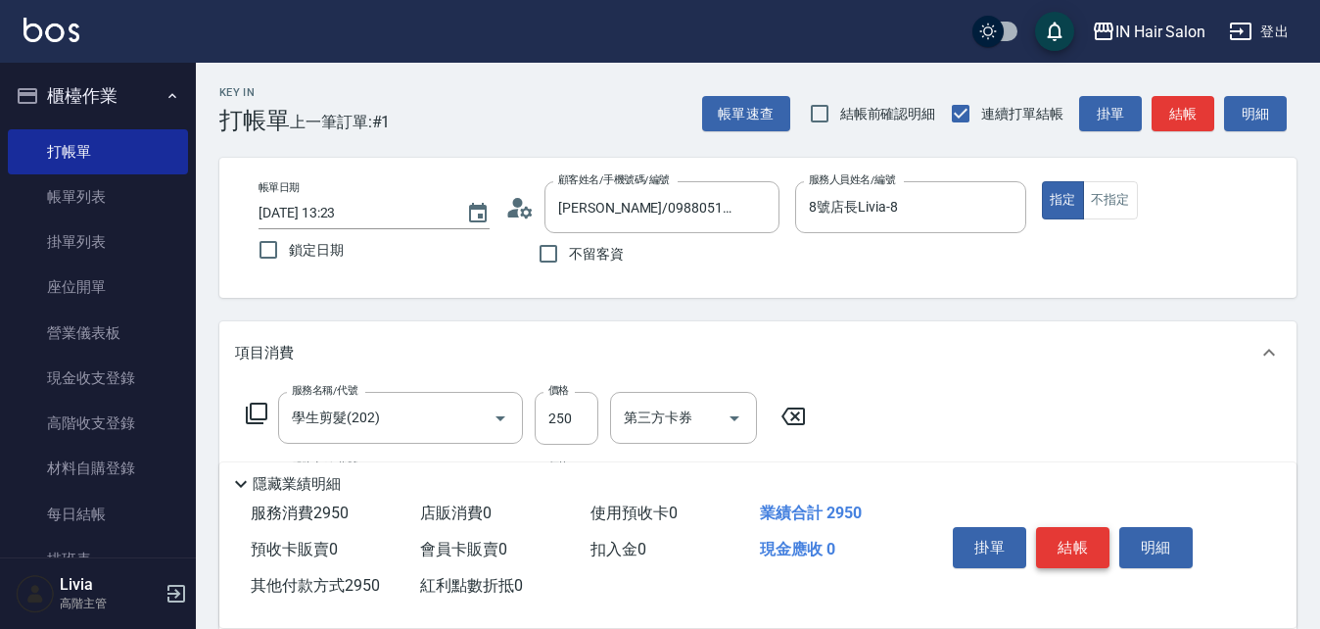
click at [1068, 530] on button "結帳" at bounding box center [1072, 547] width 73 height 41
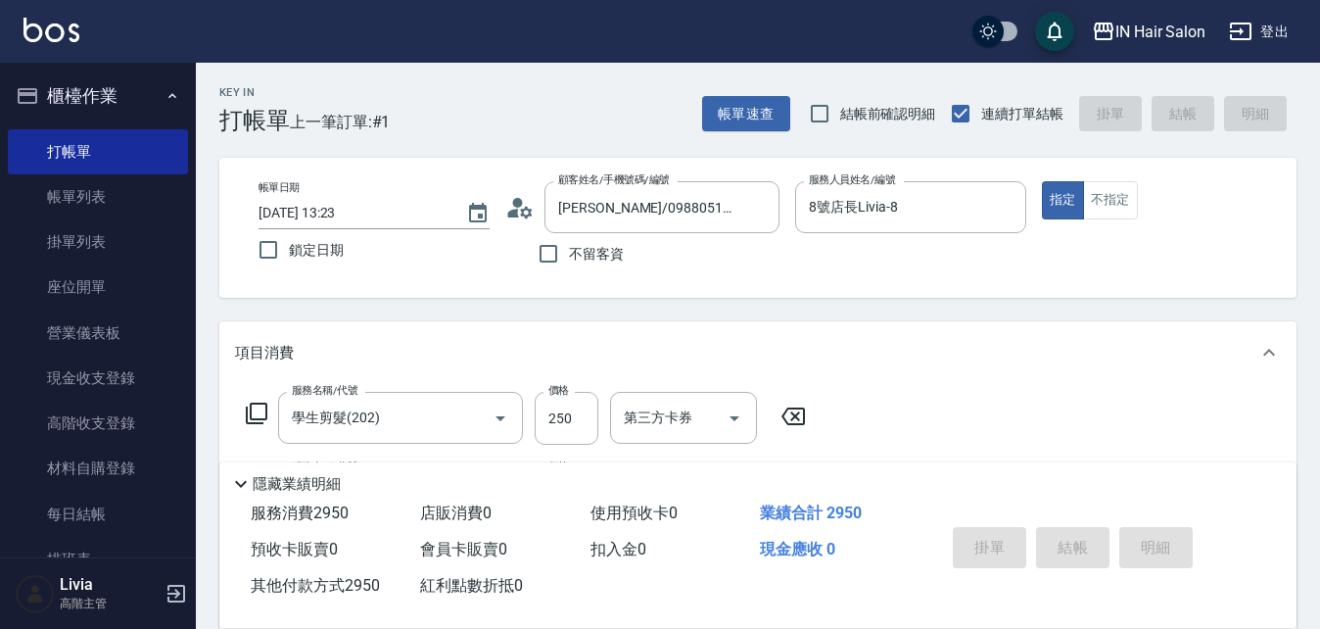
type input "[DATE] 13:24"
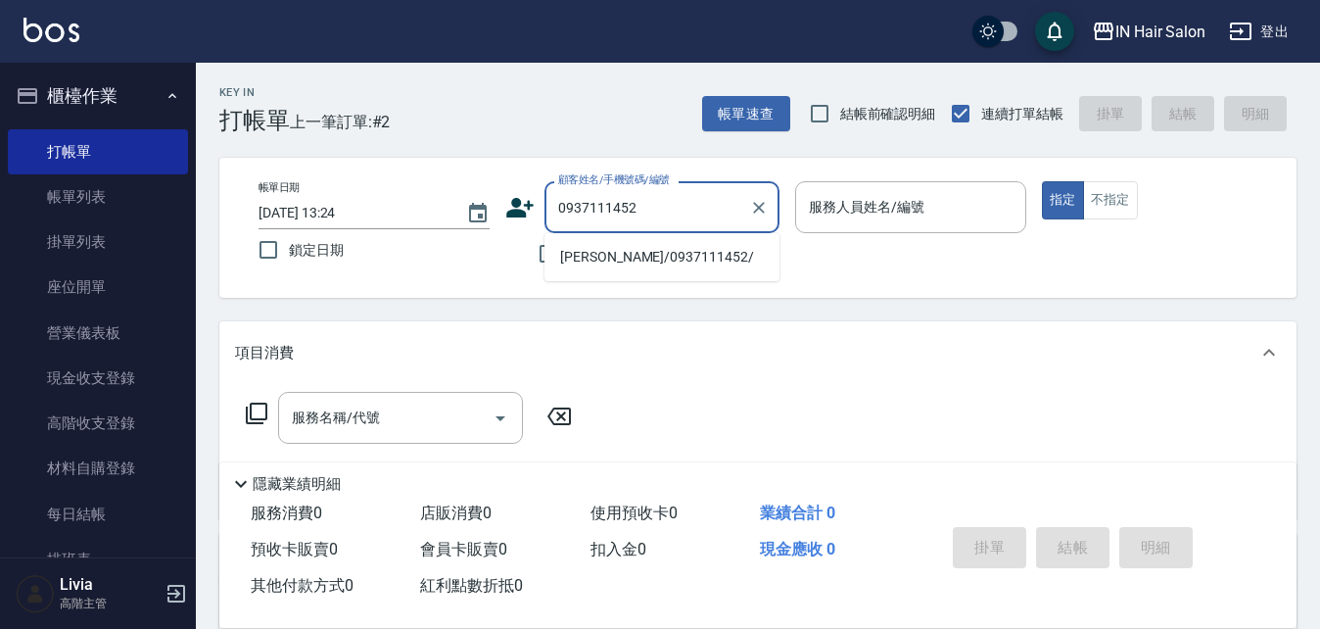
click at [623, 259] on li "[PERSON_NAME]/0937111452/" at bounding box center [662, 257] width 235 height 32
type input "[PERSON_NAME]/0937111452/"
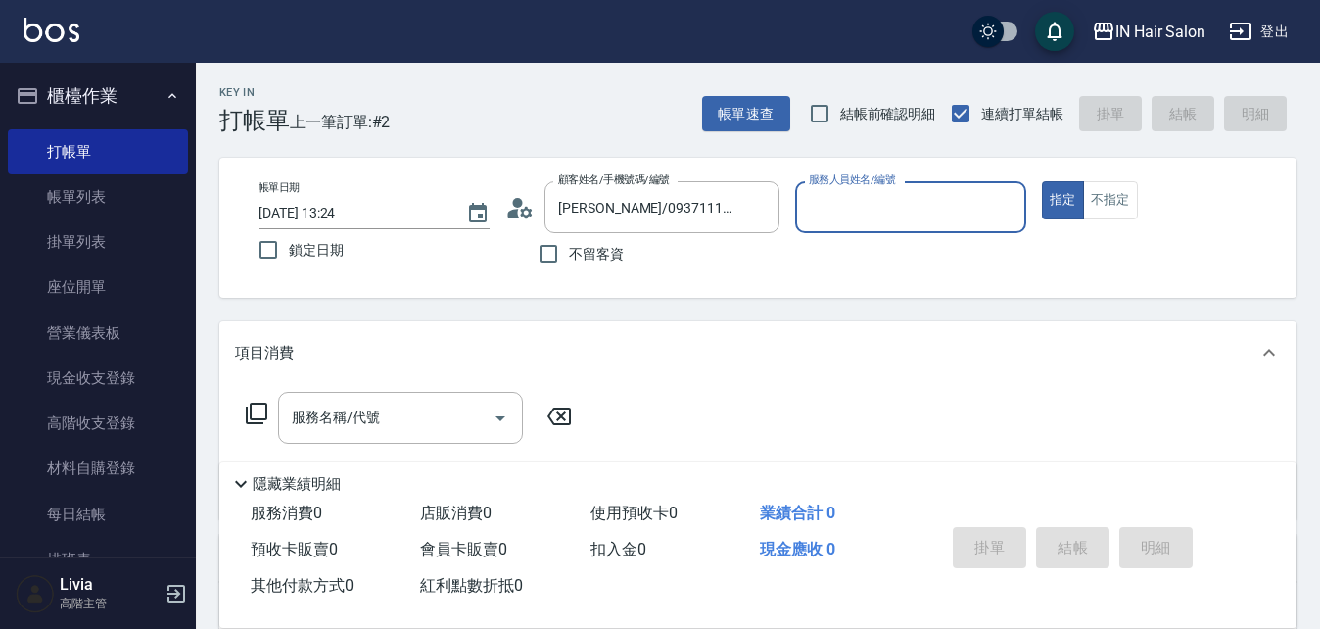
type input "7號設計師[PERSON_NAME]-7"
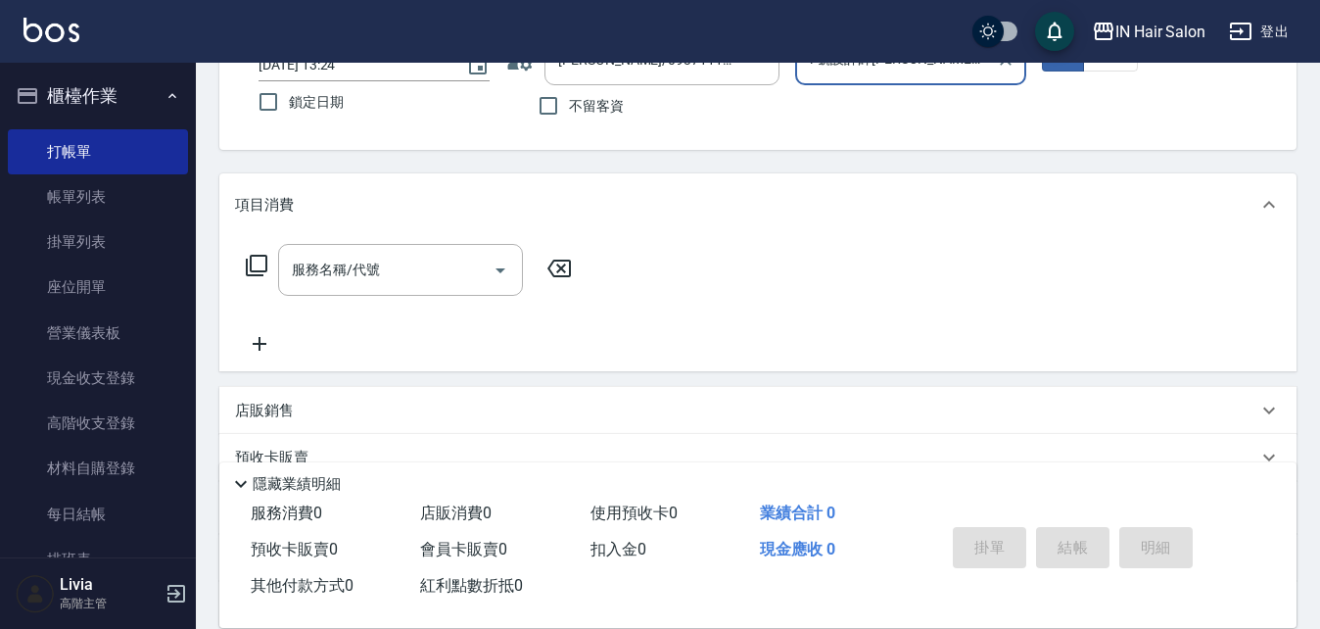
scroll to position [335, 0]
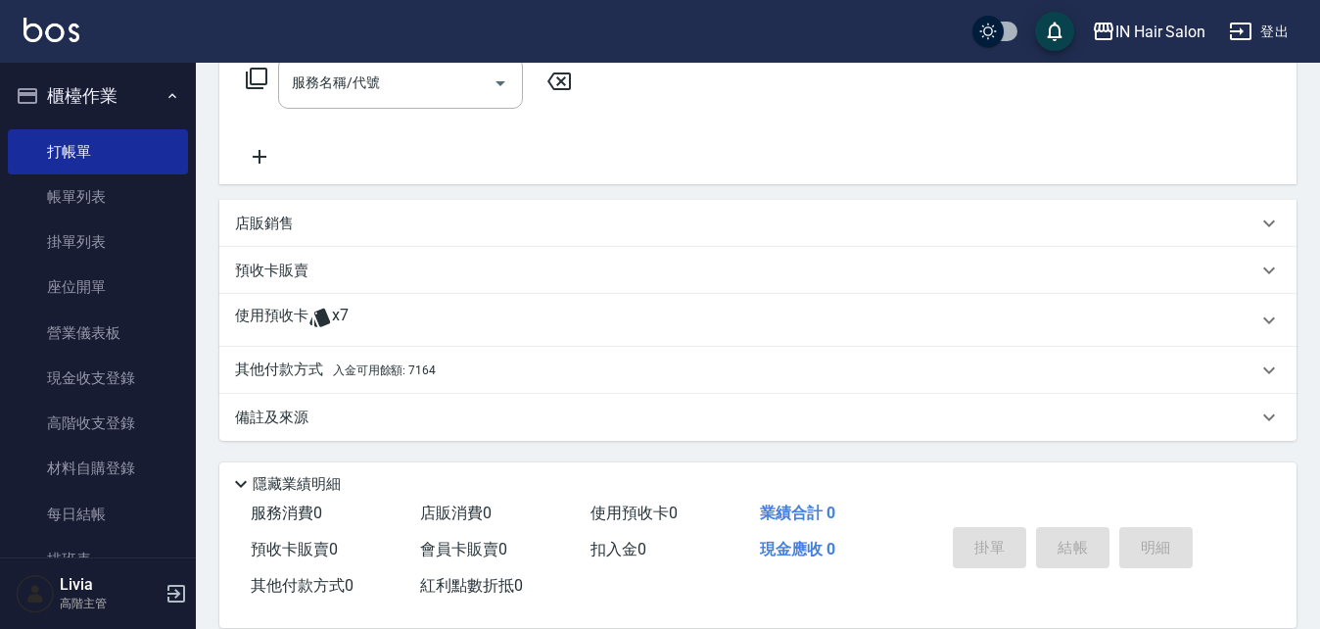
click at [264, 323] on p "使用預收卡" at bounding box center [271, 320] width 73 height 29
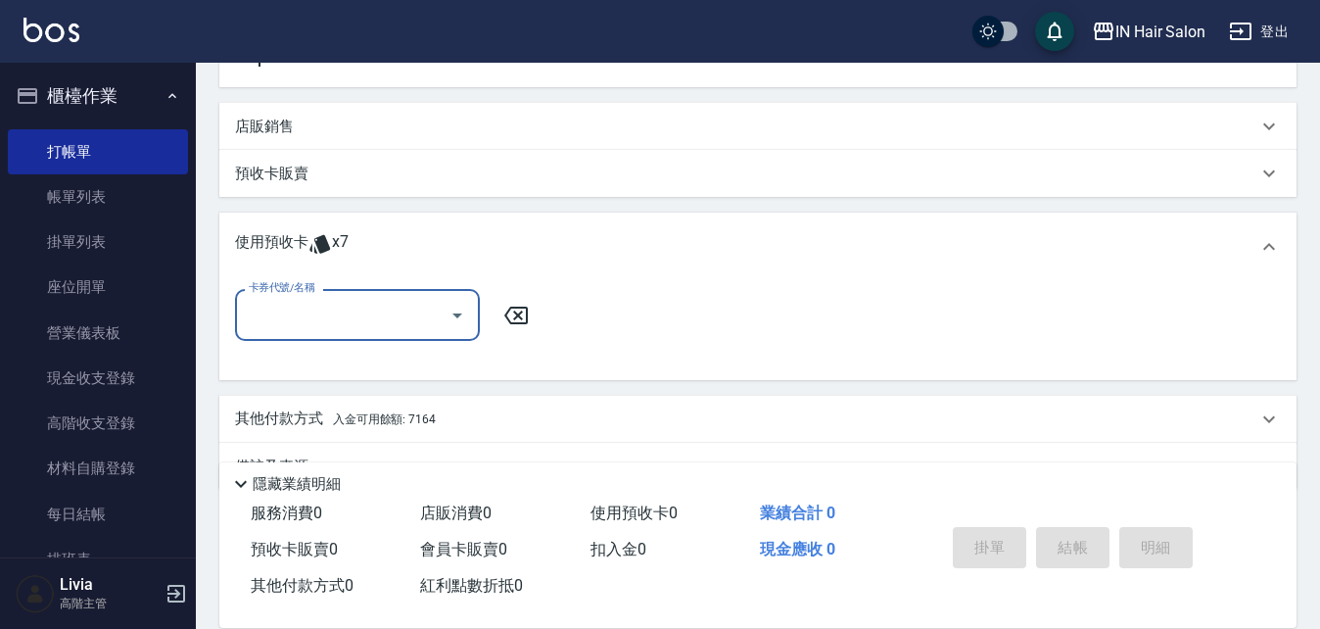
scroll to position [433, 0]
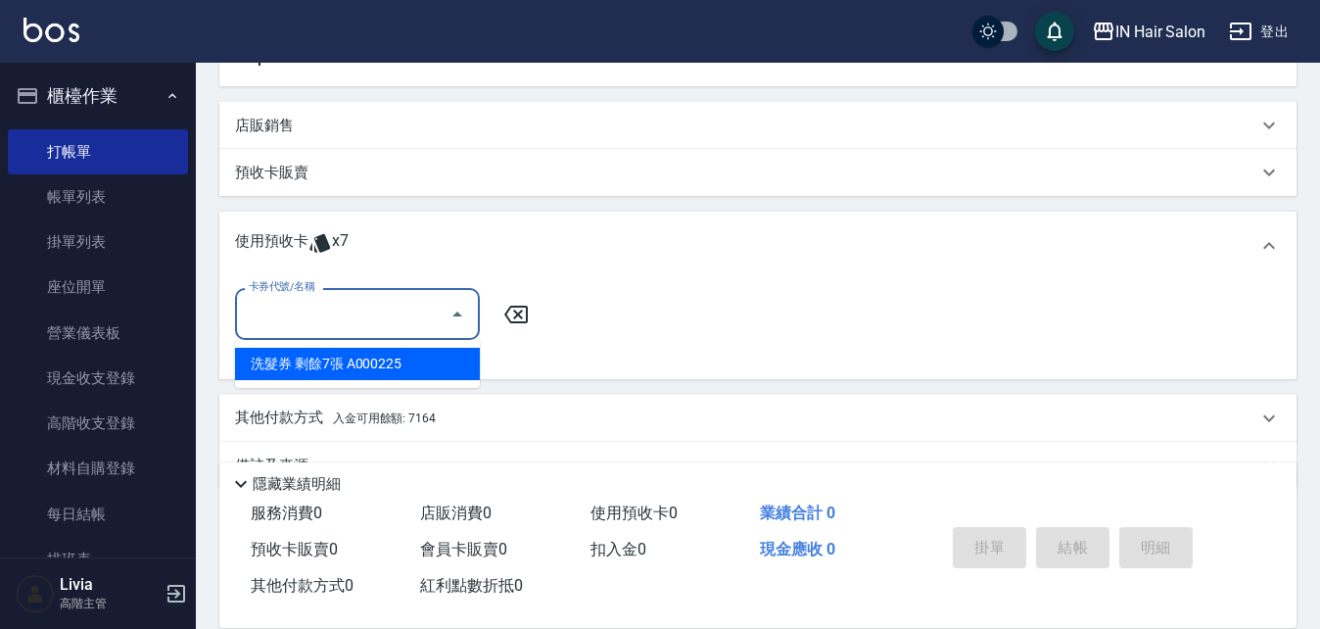
click at [314, 311] on input "卡券代號/名稱" at bounding box center [343, 314] width 198 height 34
click at [305, 356] on div "洗髮券 剩餘7張 A000225" at bounding box center [357, 364] width 245 height 32
type input "洗髮券 A000225"
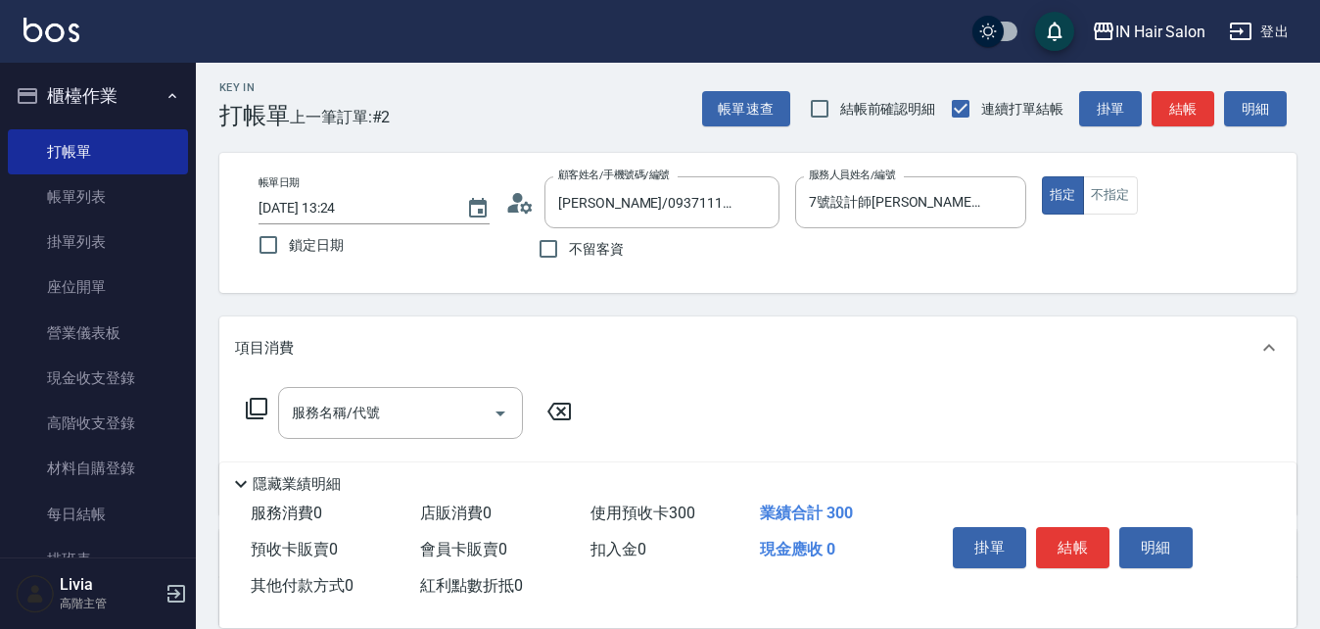
scroll to position [0, 0]
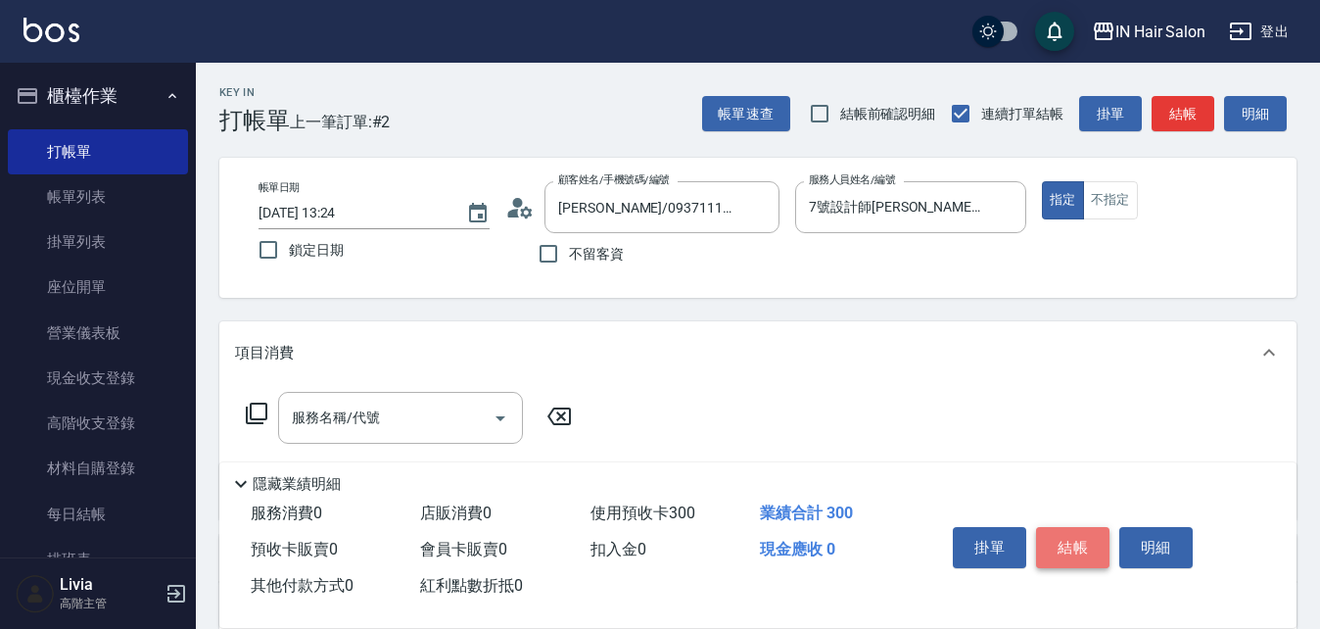
click at [1079, 533] on button "結帳" at bounding box center [1072, 547] width 73 height 41
